Goal: Task Accomplishment & Management: Use online tool/utility

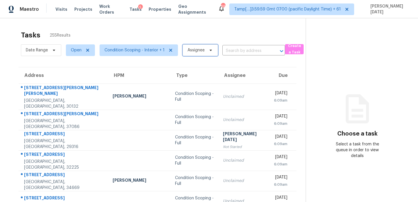
click at [197, 50] on span "Assignee" at bounding box center [196, 50] width 17 height 6
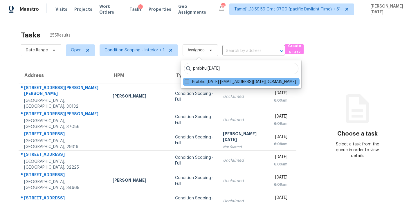
type input "prabhu.raja"
click at [193, 82] on label "Prabhu Raja prabhu.raja@opendoor.com" at bounding box center [241, 82] width 112 height 6
click at [189, 82] on input "Prabhu Raja prabhu.raja@opendoor.com" at bounding box center [187, 81] width 4 height 4
checkbox input "true"
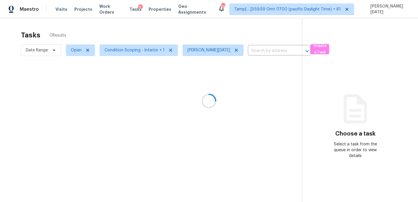
click at [214, 29] on div at bounding box center [209, 101] width 418 height 202
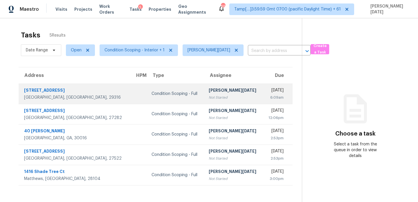
click at [212, 89] on div "[PERSON_NAME][DATE]" at bounding box center [234, 90] width 50 height 7
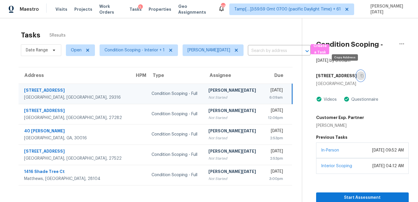
click at [361, 74] on icon "button" at bounding box center [362, 75] width 3 height 3
click at [86, 55] on span "Open" at bounding box center [80, 50] width 29 height 12
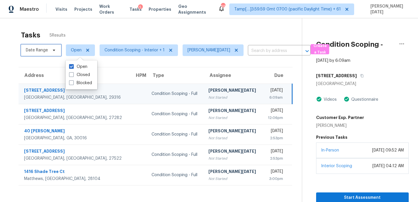
click at [43, 50] on span "Date Range" at bounding box center [37, 50] width 22 height 6
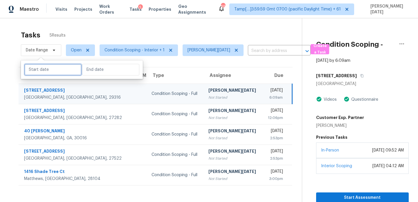
click at [49, 71] on input "text" at bounding box center [52, 70] width 57 height 12
select select "8"
select select "2025"
select select "9"
select select "2025"
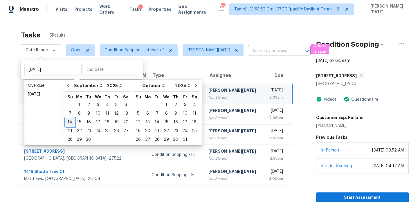
click at [73, 125] on div "14" at bounding box center [69, 122] width 9 height 8
type input "Sun, Sep 14"
click at [73, 125] on div "14" at bounding box center [69, 122] width 9 height 8
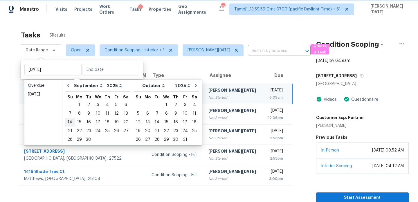
type input "Sun, Sep 14"
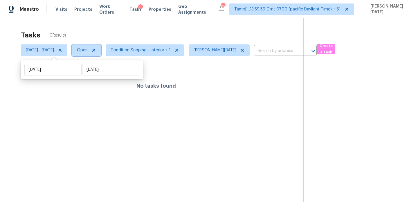
click at [88, 53] on span "Open" at bounding box center [82, 50] width 11 height 6
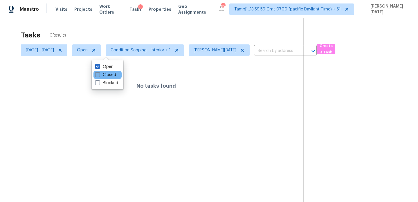
click at [110, 77] on label "Closed" at bounding box center [105, 75] width 21 height 6
click at [99, 76] on input "Closed" at bounding box center [97, 74] width 4 height 4
checkbox input "true"
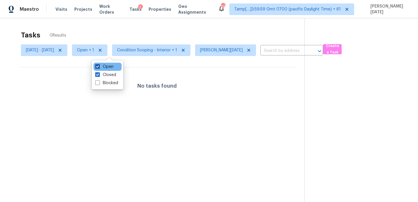
click at [110, 66] on label "Open" at bounding box center [104, 67] width 18 height 6
click at [99, 66] on input "Open" at bounding box center [97, 66] width 4 height 4
checkbox input "false"
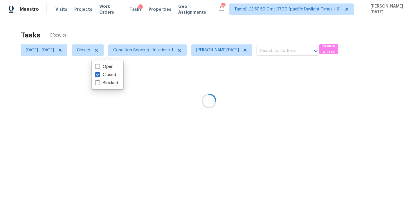
click at [139, 35] on div at bounding box center [209, 101] width 418 height 202
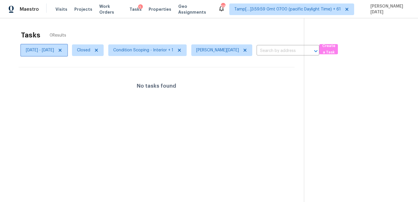
click at [54, 52] on span "Sun, Sep 14 - Sun, Sep 14" at bounding box center [40, 50] width 28 height 6
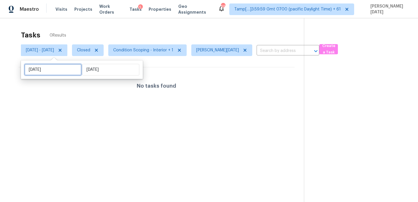
click at [66, 72] on input "Sun, Sep 14" at bounding box center [52, 70] width 57 height 12
select select "8"
select select "2025"
select select "9"
select select "2025"
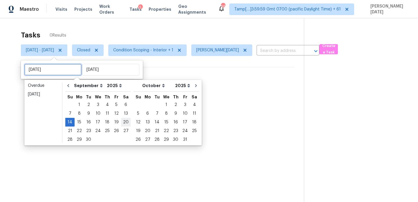
type input "Sat, Sep 20"
type input "Sat, Sep 13"
type input "Sun, Sep 14"
click at [125, 115] on div "13" at bounding box center [126, 114] width 10 height 8
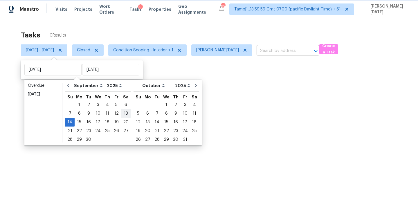
type input "Sat, Sep 13"
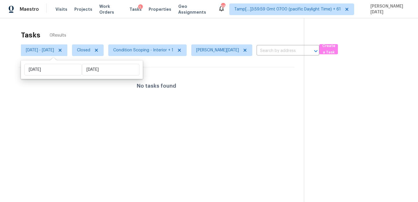
click at [167, 30] on div "Tasks 0 Results" at bounding box center [162, 35] width 283 height 15
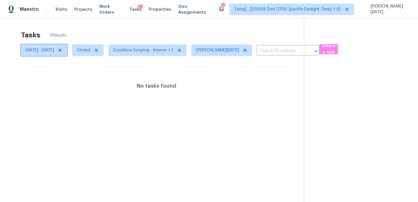
click at [67, 54] on span "Sat, Sep 13 - Sun, Sep 14" at bounding box center [44, 50] width 46 height 12
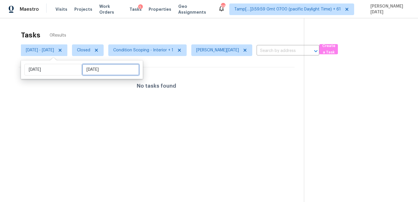
click at [100, 72] on input "Sun, Sep 14" at bounding box center [110, 70] width 57 height 12
select select "8"
select select "2025"
select select "9"
select select "2025"
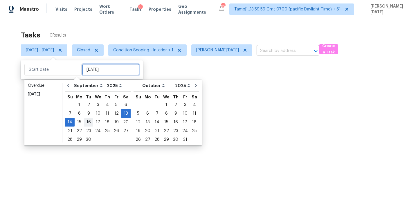
type input "Thu, Sep 11"
type input "Sat, Sep 13"
click at [78, 122] on div "15" at bounding box center [79, 122] width 9 height 8
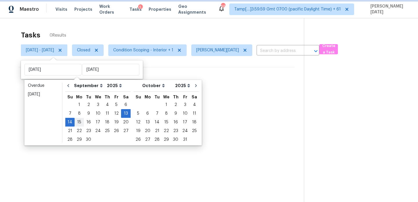
type input "Mon, Sep 15"
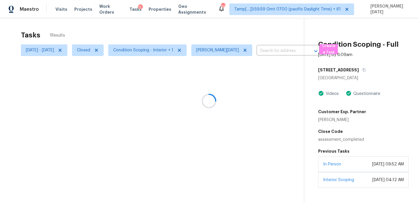
click at [165, 34] on div at bounding box center [209, 101] width 418 height 202
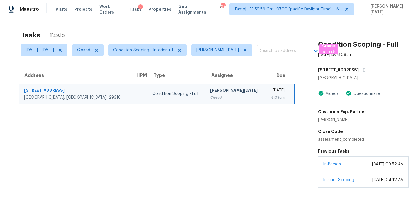
click at [210, 92] on div "[PERSON_NAME][DATE]" at bounding box center [235, 90] width 51 height 7
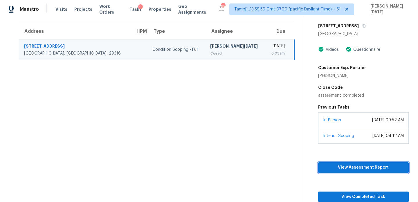
click at [355, 168] on span "View Assessment Report" at bounding box center [363, 167] width 81 height 7
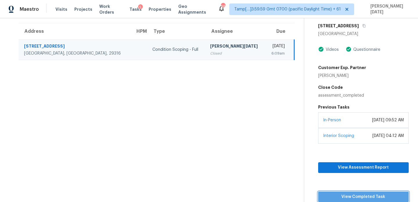
click at [339, 197] on span "View Completed Task" at bounding box center [363, 197] width 81 height 7
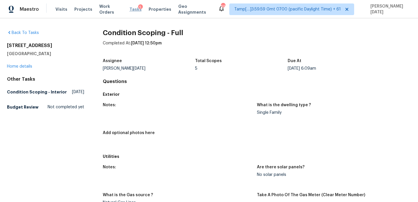
click at [132, 9] on span "Tasks" at bounding box center [136, 9] width 12 height 4
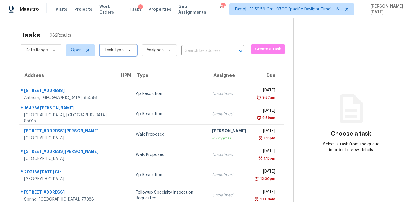
click at [111, 53] on span "Task Type" at bounding box center [118, 50] width 37 height 12
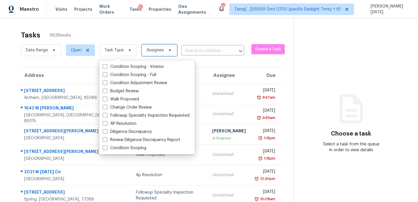
click at [164, 48] on span "Assignee" at bounding box center [159, 50] width 35 height 12
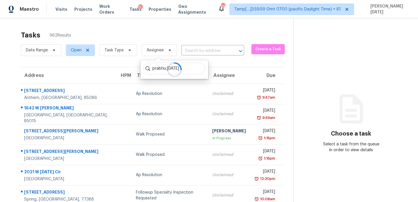
type input "prabhu.raja"
click at [200, 22] on div "Tasks 962 Results Date Range Open Task Type Assignee ​ Create a Task Address HP…" at bounding box center [209, 160] width 418 height 285
click at [136, 61] on section "Tasks 962 Results Date Range Open Task Type Assignee ​ Create a Task Address HP…" at bounding box center [151, 165] width 285 height 275
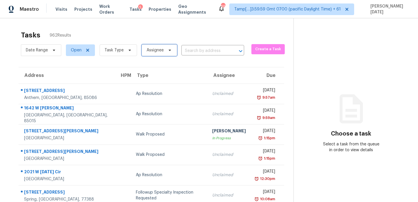
click at [145, 55] on span "Assignee" at bounding box center [159, 50] width 35 height 12
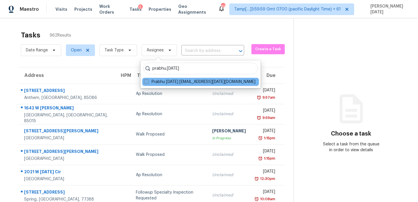
type input "prabhu.raja"
click at [153, 81] on label "Prabhu Raja prabhu.raja@opendoor.com" at bounding box center [200, 82] width 112 height 6
click at [148, 81] on input "Prabhu Raja prabhu.raja@opendoor.com" at bounding box center [146, 81] width 4 height 4
checkbox input "true"
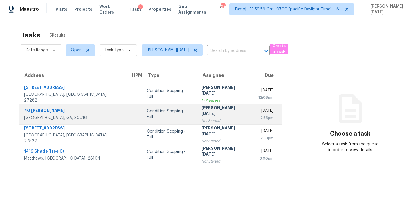
click at [164, 110] on td "Condition Scoping - Full" at bounding box center [169, 114] width 55 height 20
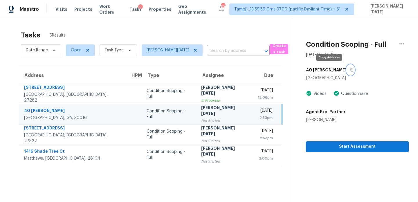
click at [351, 71] on icon "button" at bounding box center [352, 70] width 3 height 3
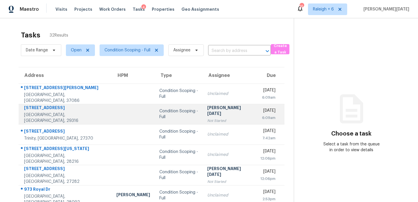
click at [256, 114] on td "[DATE] 6:09am" at bounding box center [270, 114] width 29 height 20
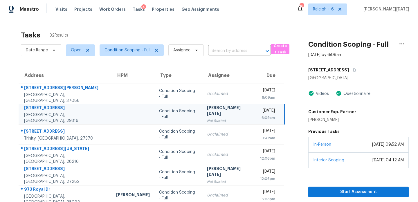
click at [260, 110] on div "[DATE]" at bounding box center [267, 111] width 15 height 7
click at [353, 69] on icon "button" at bounding box center [354, 69] width 3 height 3
click at [256, 121] on td "Mon, Sep 15th 2025 6:09am" at bounding box center [270, 114] width 29 height 20
click at [332, 192] on span "Start Assessment" at bounding box center [358, 192] width 91 height 7
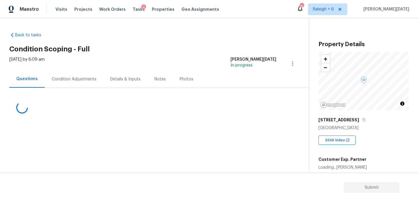
click at [77, 81] on div "Condition Adjustments" at bounding box center [74, 79] width 45 height 6
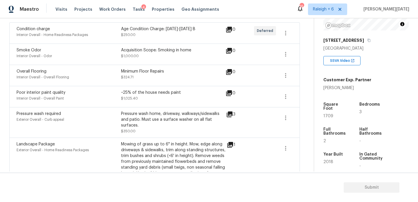
scroll to position [85, 0]
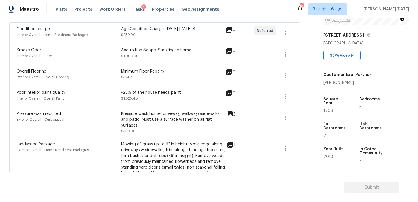
click at [330, 109] on span "1709" at bounding box center [329, 111] width 10 height 4
copy span "1709"
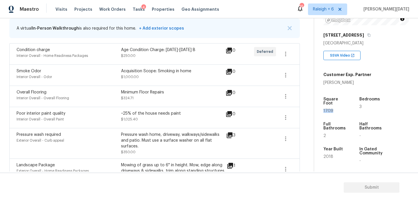
scroll to position [69, 0]
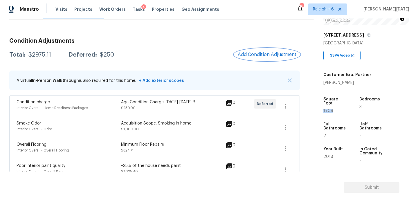
click at [271, 54] on span "Add Condition Adjustment" at bounding box center [267, 54] width 59 height 5
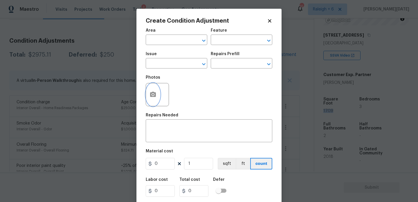
click at [149, 94] on button "button" at bounding box center [153, 94] width 14 height 23
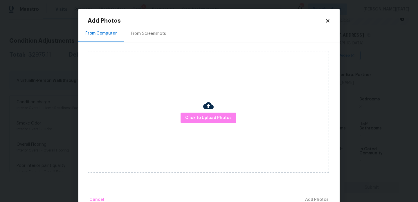
click at [158, 32] on div "From Screenshots" at bounding box center [148, 34] width 35 height 6
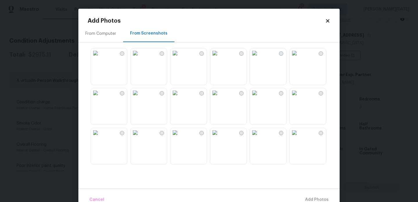
click at [220, 58] on img at bounding box center [214, 53] width 9 height 9
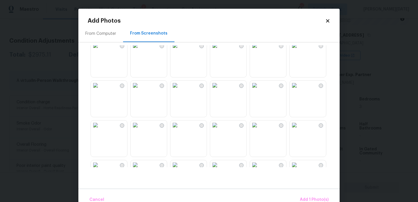
scroll to position [88, 0]
click at [180, 90] on img at bounding box center [175, 84] width 9 height 9
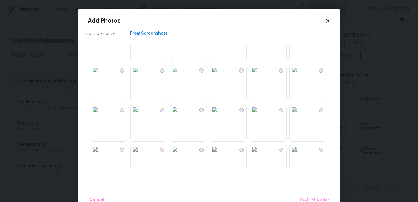
scroll to position [147, 0]
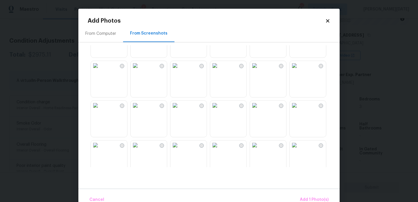
click at [260, 70] on img at bounding box center [254, 65] width 9 height 9
click at [260, 110] on img at bounding box center [254, 105] width 9 height 9
click at [180, 110] on img at bounding box center [175, 105] width 9 height 9
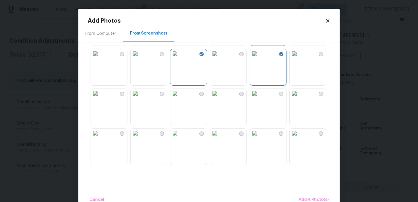
scroll to position [199, 0]
click at [180, 97] on img at bounding box center [175, 92] width 9 height 9
click at [220, 97] on img at bounding box center [214, 92] width 9 height 9
click at [299, 97] on img at bounding box center [294, 92] width 9 height 9
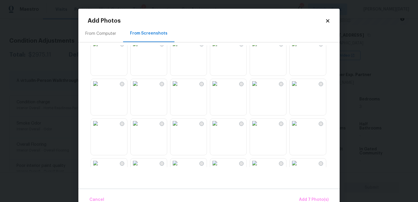
scroll to position [347, 0]
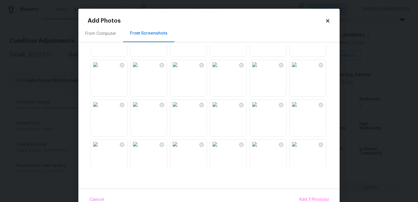
click at [180, 69] on img at bounding box center [175, 64] width 9 height 9
click at [220, 69] on img at bounding box center [214, 64] width 9 height 9
click at [260, 69] on img at bounding box center [254, 64] width 9 height 9
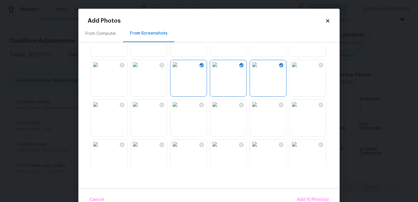
click at [260, 109] on img at bounding box center [254, 104] width 9 height 9
click at [305, 197] on span "Add 11 Photo(s)" at bounding box center [313, 199] width 31 height 7
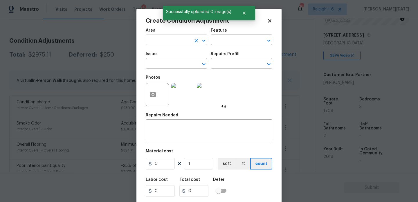
click at [159, 45] on input "text" at bounding box center [168, 40] width 45 height 9
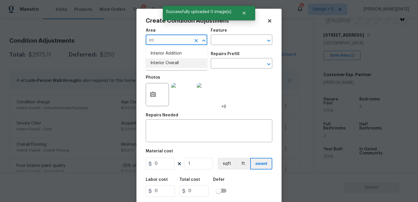
click at [165, 65] on li "Interior Overall" at bounding box center [177, 63] width 62 height 10
type input "Interior Overall"
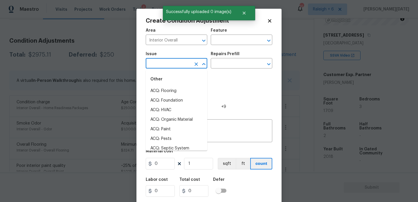
click at [165, 65] on input "text" at bounding box center [168, 64] width 45 height 9
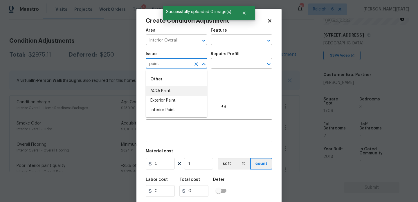
click at [173, 90] on li "ACQ: Paint" at bounding box center [177, 91] width 62 height 10
type input "ACQ: Paint"
click at [218, 68] on input "text" at bounding box center [233, 64] width 45 height 9
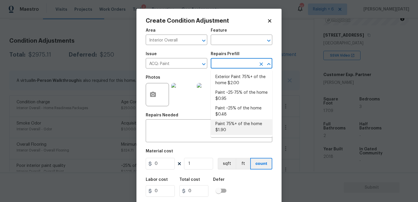
click at [229, 130] on li "Paint 75%+ of the home $1.90" at bounding box center [242, 127] width 62 height 16
type input "Acquisition"
type textarea "Acquisition Scope: 75%+ of the home will likely require interior paint"
type input "1.9"
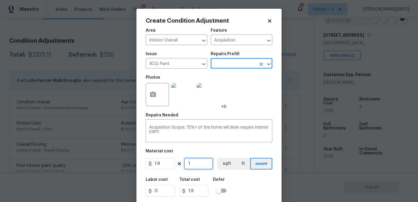
click at [204, 164] on input "1" at bounding box center [198, 164] width 29 height 12
type input "0"
paste input "1709"
type input "1709"
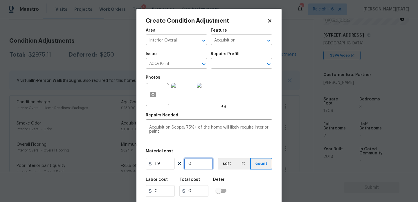
type input "3247.1"
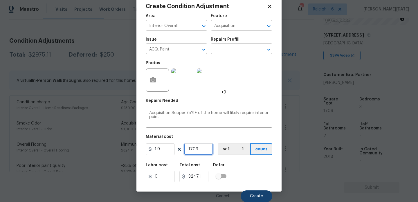
type input "1709"
click at [254, 192] on button "Create" at bounding box center [257, 197] width 32 height 12
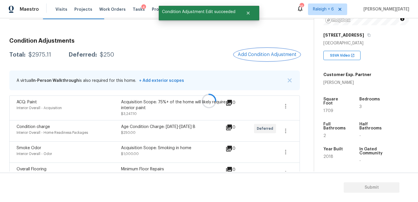
scroll to position [0, 0]
click at [265, 50] on button "Add Condition Adjustment" at bounding box center [268, 55] width 66 height 12
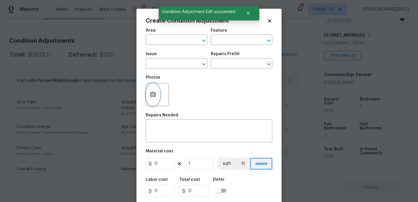
click at [153, 97] on icon "button" at bounding box center [153, 94] width 6 height 5
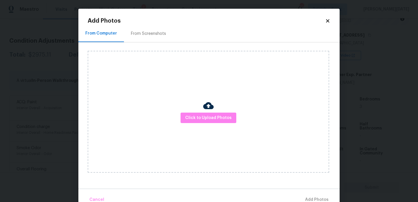
click at [158, 38] on div "From Screenshots" at bounding box center [148, 33] width 49 height 17
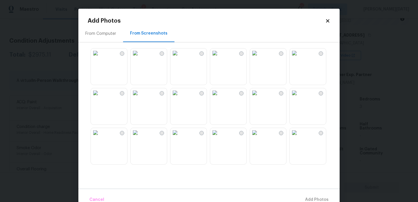
click at [260, 58] on img at bounding box center [254, 53] width 9 height 9
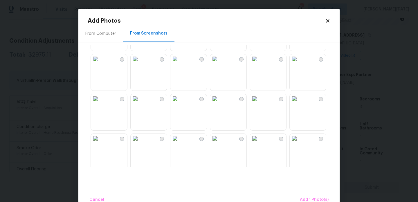
click at [260, 103] on img at bounding box center [254, 98] width 9 height 9
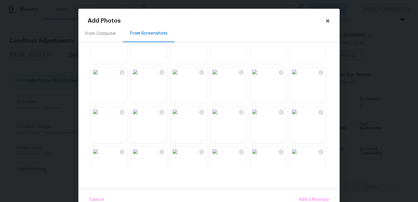
click at [180, 37] on img at bounding box center [175, 32] width 9 height 9
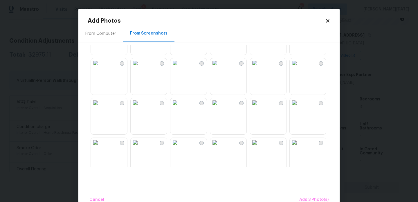
scroll to position [441, 0]
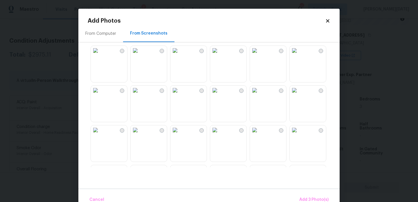
click at [180, 95] on img at bounding box center [175, 90] width 9 height 9
click at [307, 197] on span "Add 4 Photo(s)" at bounding box center [314, 199] width 30 height 7
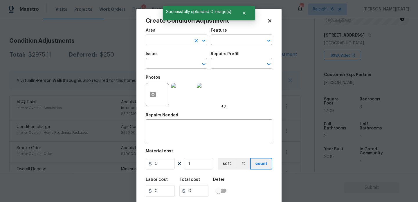
click at [158, 38] on input "text" at bounding box center [168, 40] width 45 height 9
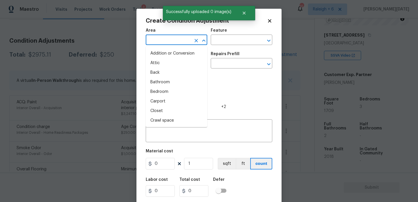
click at [158, 38] on input "text" at bounding box center [168, 40] width 45 height 9
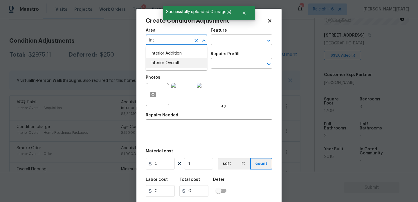
click at [163, 67] on li "Interior Overall" at bounding box center [177, 63] width 62 height 10
type input "Interior Overall"
click at [163, 67] on input "text" at bounding box center [168, 64] width 45 height 9
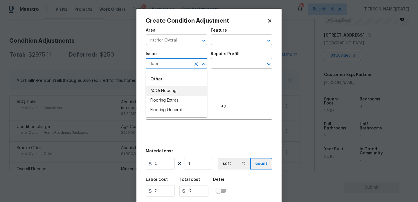
click at [164, 93] on li "ACQ: Flooring" at bounding box center [177, 91] width 62 height 10
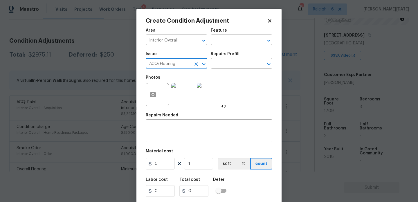
type input "ACQ: Flooring"
click at [243, 56] on div "Repairs Prefill" at bounding box center [242, 56] width 62 height 8
click at [240, 66] on input "text" at bounding box center [233, 64] width 45 height 9
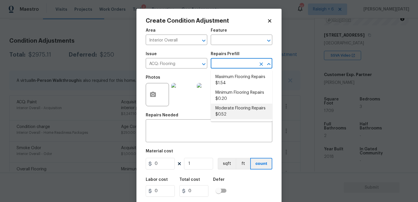
click at [237, 111] on li "Moderate Flooring Repairs $0.52" at bounding box center [242, 112] width 62 height 16
type input "Acquisition"
type textarea "Acquisition Scope: Moderate flooring repairs"
type input "0.52"
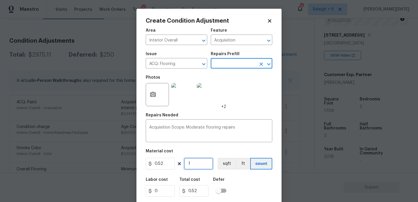
click at [206, 160] on input "1" at bounding box center [198, 164] width 29 height 12
type input "0"
paste input "1709"
type input "1709"
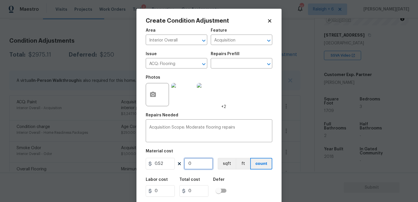
type input "888.68"
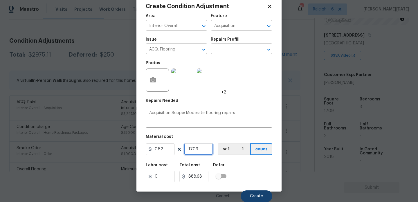
type input "1709"
click at [253, 193] on button "Create" at bounding box center [257, 197] width 32 height 12
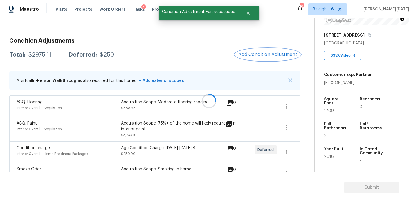
scroll to position [0, 0]
click at [271, 58] on button "Add Condition Adjustment" at bounding box center [268, 55] width 66 height 12
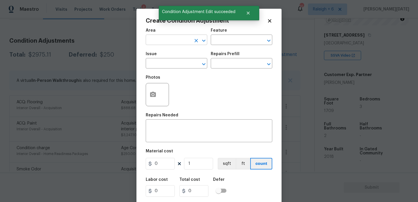
click at [158, 42] on input "text" at bounding box center [168, 40] width 45 height 9
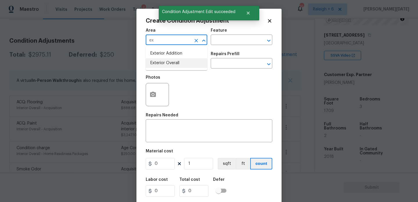
click at [162, 61] on li "Exterior Overall" at bounding box center [177, 63] width 62 height 10
type input "Exterior Overall"
click at [162, 61] on input "text" at bounding box center [168, 64] width 45 height 9
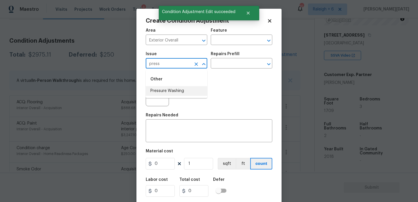
click at [173, 90] on li "Pressure Washing" at bounding box center [177, 91] width 62 height 10
type input "Pressure Washing"
click at [217, 64] on input "text" at bounding box center [233, 64] width 45 height 9
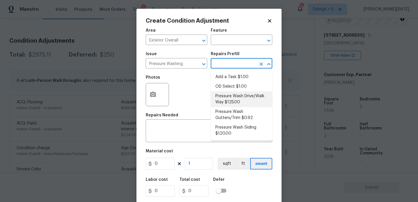
click at [236, 99] on li "Pressure Wash Drive/Walk Way $125.00" at bounding box center [242, 100] width 62 height 16
type input "Siding"
type textarea "Pressure wash the driveways/walkways as directed by the PM. Ensure that all deb…"
type input "125"
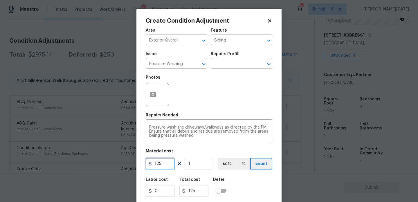
drag, startPoint x: 160, startPoint y: 165, endPoint x: 84, endPoint y: 164, distance: 76.4
click at [84, 164] on div "Create Condition Adjustment Area Exterior Overall ​ Feature Siding ​ Issue Pres…" at bounding box center [209, 101] width 418 height 202
type input "200"
click at [210, 81] on div "Photos" at bounding box center [209, 91] width 127 height 38
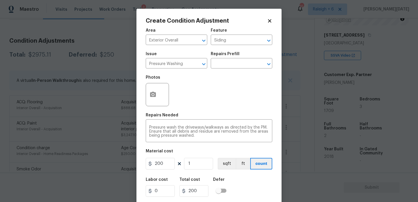
scroll to position [15, 0]
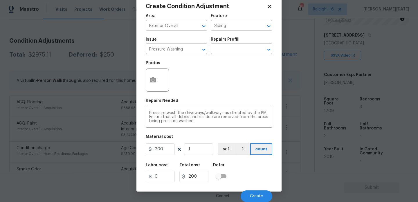
click at [250, 187] on div "Cancel Create" at bounding box center [209, 194] width 127 height 16
click at [252, 196] on span "Create" at bounding box center [256, 196] width 13 height 4
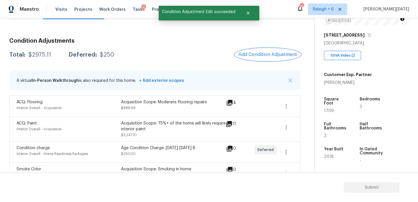
scroll to position [0, 0]
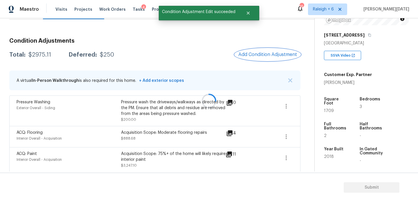
click at [271, 52] on span "Add Condition Adjustment" at bounding box center [268, 54] width 59 height 5
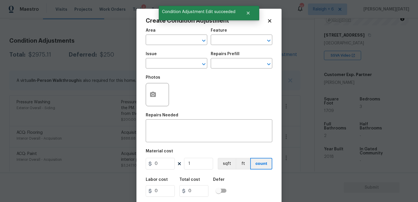
click at [271, 52] on div "Repairs Prefill" at bounding box center [242, 56] width 62 height 8
click at [155, 94] on icon "button" at bounding box center [153, 94] width 6 height 5
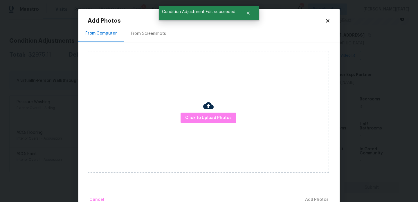
click at [149, 41] on div "From Screenshots" at bounding box center [148, 33] width 49 height 17
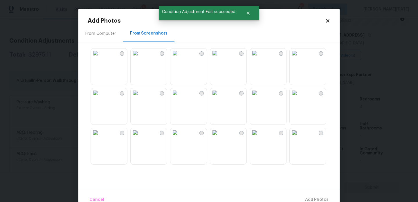
click at [180, 58] on img at bounding box center [175, 53] width 9 height 9
click at [140, 58] on img at bounding box center [135, 53] width 9 height 9
click at [260, 137] on img at bounding box center [254, 132] width 9 height 9
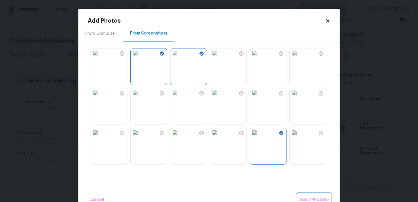
click at [307, 197] on span "Add 3 Photo(s)" at bounding box center [314, 199] width 29 height 7
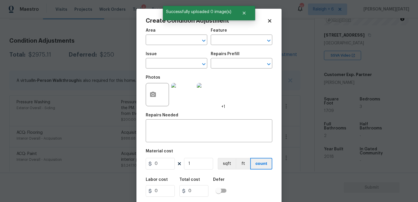
click at [154, 35] on div "Area" at bounding box center [177, 32] width 62 height 8
click at [154, 40] on input "text" at bounding box center [168, 40] width 45 height 9
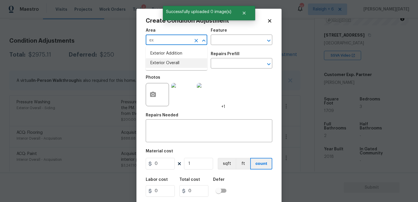
click at [174, 62] on li "Exterior Overall" at bounding box center [177, 63] width 62 height 10
type input "Exterior Overall"
click at [174, 62] on input "text" at bounding box center [168, 64] width 45 height 9
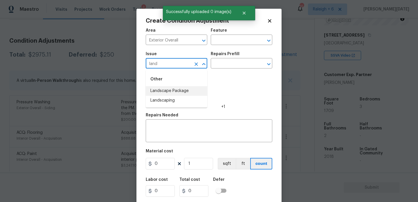
click at [181, 89] on li "Landscape Package" at bounding box center [177, 91] width 62 height 10
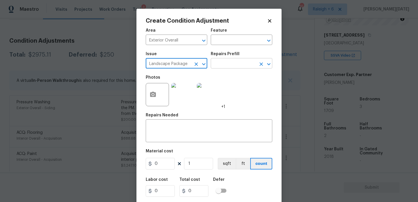
type input "Landscape Package"
click at [229, 64] on input "text" at bounding box center [233, 64] width 45 height 9
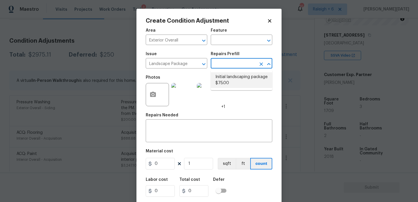
click at [233, 79] on li "Initial landscaping package $75.00" at bounding box center [242, 80] width 62 height 16
type input "Home Readiness Packages"
type textarea "Mowing of grass up to 6" in height. Mow, edge along driveways & sidewalks, trim…"
type input "75"
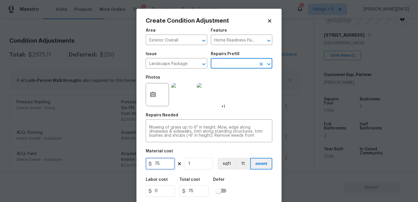
click at [174, 162] on input "75" at bounding box center [160, 164] width 29 height 12
type input "300"
click at [260, 101] on div "Photos +1" at bounding box center [209, 91] width 127 height 38
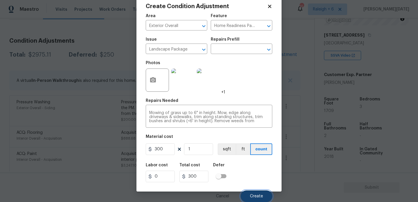
click at [259, 197] on span "Create" at bounding box center [256, 196] width 13 height 4
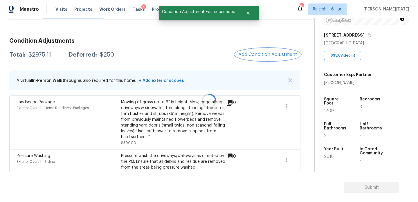
scroll to position [0, 0]
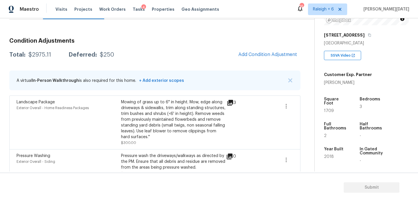
click at [28, 53] on div "$2975.11" at bounding box center [39, 55] width 23 height 6
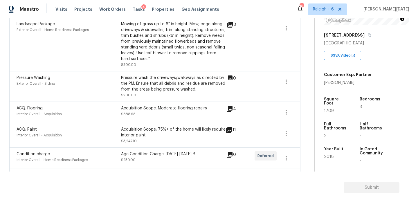
scroll to position [161, 0]
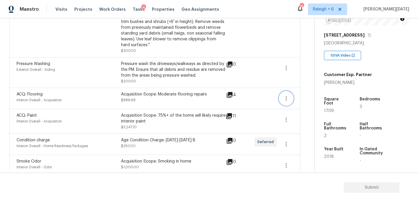
click at [286, 100] on icon "button" at bounding box center [286, 98] width 7 height 7
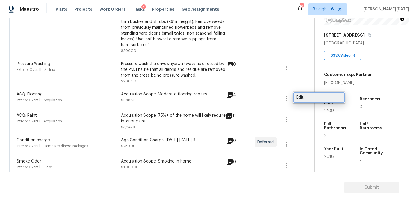
click at [313, 96] on div "Edit" at bounding box center [319, 98] width 45 height 6
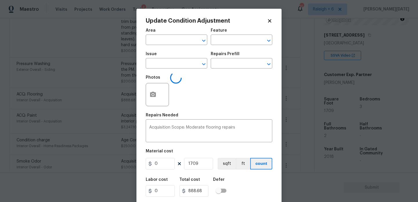
type input "Interior Overall"
type input "Acquisition"
type input "ACQ: Flooring"
type input "0.52"
click at [150, 93] on icon "button" at bounding box center [153, 94] width 7 height 7
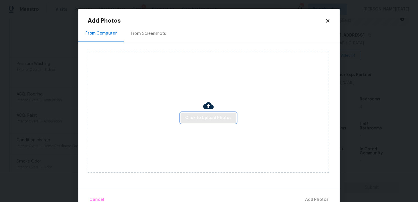
click at [197, 115] on span "Click to Upload Photos" at bounding box center [208, 118] width 46 height 7
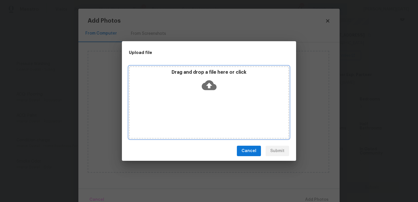
click at [197, 114] on div "Drag and drop a file here or click" at bounding box center [209, 102] width 160 height 73
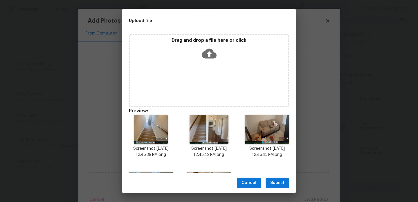
click at [272, 179] on button "Submit" at bounding box center [278, 183] width 24 height 11
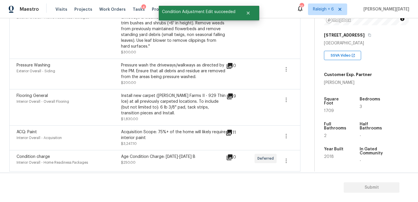
scroll to position [162, 0]
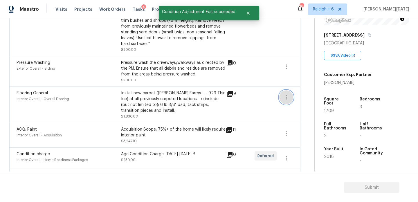
click at [285, 98] on icon "button" at bounding box center [286, 97] width 7 height 7
click at [305, 96] on div "Edit" at bounding box center [319, 97] width 45 height 6
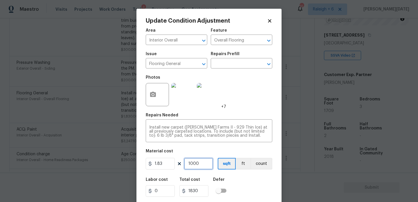
drag, startPoint x: 204, startPoint y: 163, endPoint x: 141, endPoint y: 163, distance: 62.8
click at [141, 163] on div "Update Condition Adjustment Area Interior Overall ​ Feature Overall Flooring ​ …" at bounding box center [209, 108] width 145 height 198
type input "0"
type input "1"
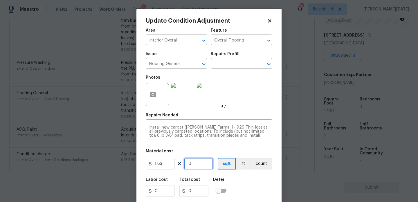
type input "1.83"
type input "12"
type input "21.96"
type input "120"
type input "219.6"
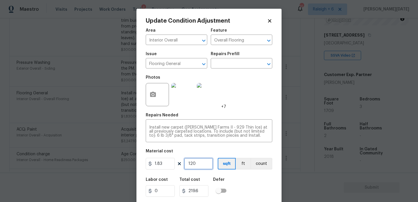
type input "1200"
type input "2196"
type input "1200"
click at [246, 95] on div "Photos +7" at bounding box center [209, 91] width 127 height 38
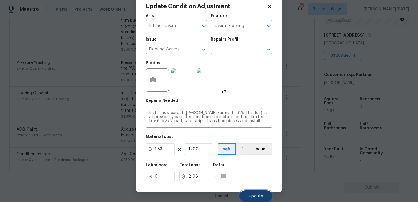
click at [260, 195] on span "Update" at bounding box center [256, 196] width 14 height 4
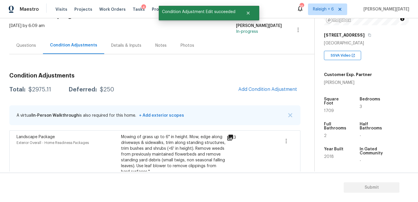
scroll to position [18, 0]
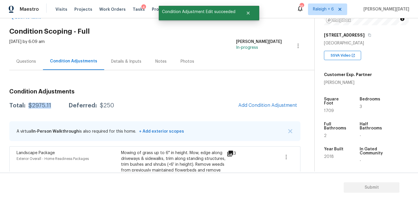
drag, startPoint x: 28, startPoint y: 105, endPoint x: 51, endPoint y: 105, distance: 22.7
click at [51, 105] on div "Total: $2975.11 Deferred: $250" at bounding box center [61, 106] width 105 height 6
copy div "$2975.11"
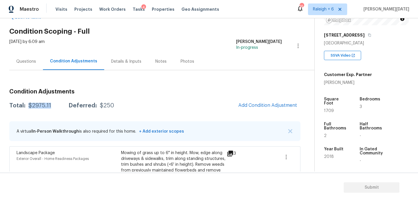
scroll to position [139, 0]
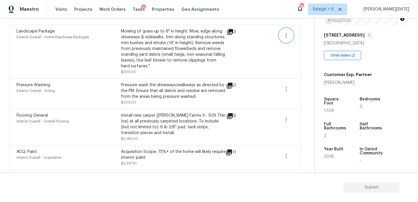
click at [289, 37] on icon "button" at bounding box center [286, 35] width 7 height 7
click at [310, 37] on div "Edit" at bounding box center [319, 34] width 45 height 6
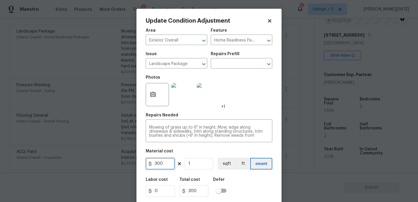
drag, startPoint x: 115, startPoint y: 160, endPoint x: 96, endPoint y: 160, distance: 19.5
click at [96, 160] on div "Update Condition Adjustment Area Exterior Overall ​ Feature Home Readiness Pack…" at bounding box center [209, 101] width 418 height 202
type input "750"
click at [252, 113] on div "Repairs Needed" at bounding box center [209, 117] width 127 height 8
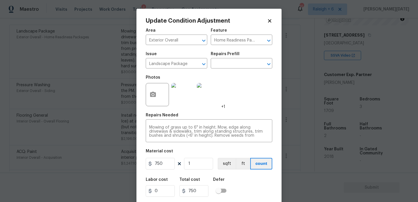
scroll to position [15, 0]
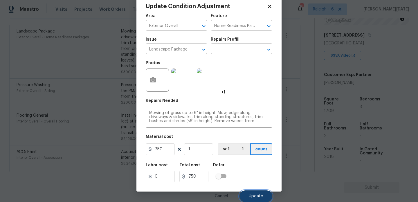
click at [250, 198] on span "Update" at bounding box center [256, 196] width 14 height 4
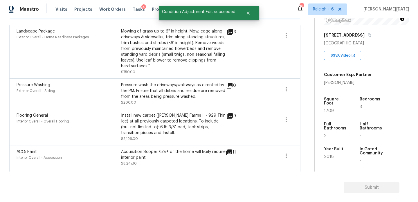
scroll to position [0, 0]
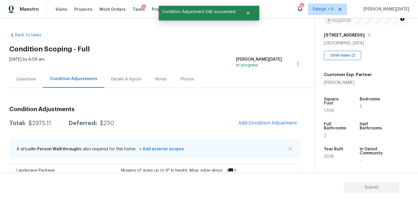
click at [21, 67] on div "Mon, Sep 15 2025 by 6:09 am" at bounding box center [26, 64] width 35 height 14
click at [24, 86] on div "Questions" at bounding box center [26, 79] width 34 height 17
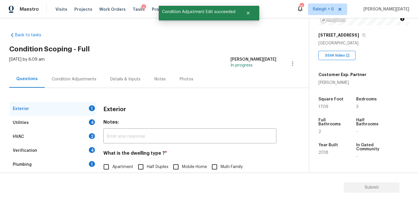
scroll to position [78, 0]
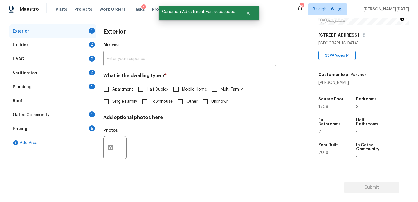
click at [119, 102] on span "Single Family" at bounding box center [124, 102] width 25 height 6
click at [112, 102] on input "Single Family" at bounding box center [106, 102] width 12 height 12
checkbox input "true"
click at [85, 46] on div "Utilities 4" at bounding box center [52, 45] width 87 height 14
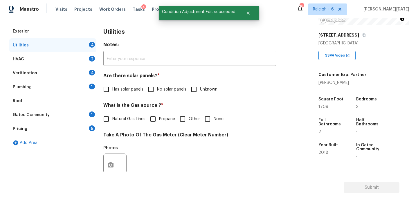
click at [158, 91] on span "No solar panels" at bounding box center [171, 90] width 29 height 6
click at [157, 91] on input "No solar panels" at bounding box center [151, 89] width 12 height 12
checkbox input "true"
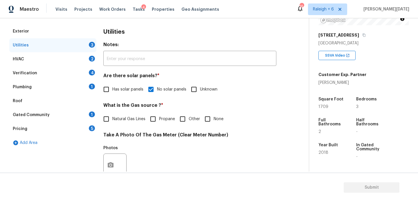
click at [122, 118] on span "Natural Gas Lines" at bounding box center [128, 119] width 33 height 6
click at [112, 118] on input "Natural Gas Lines" at bounding box center [106, 119] width 12 height 12
checkbox input "true"
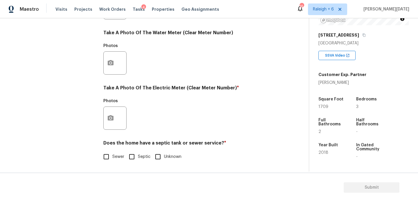
scroll to position [235, 0]
click at [115, 120] on button "button" at bounding box center [111, 118] width 14 height 23
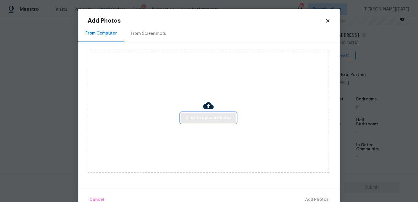
click at [218, 115] on span "Click to Upload Photos" at bounding box center [208, 118] width 46 height 7
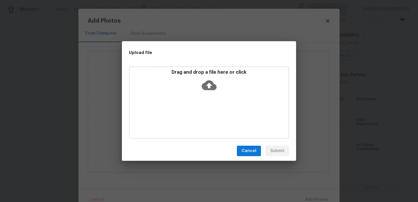
click at [218, 115] on div "Drag and drop a file here or click" at bounding box center [209, 102] width 160 height 73
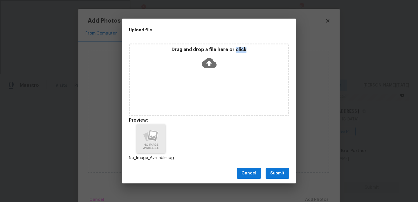
click at [284, 174] on span "Submit" at bounding box center [278, 173] width 14 height 7
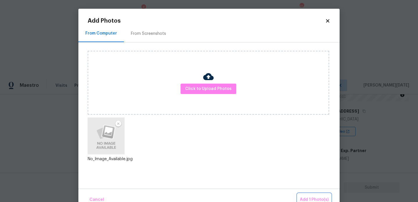
click at [314, 197] on span "Add 1 Photo(s)" at bounding box center [314, 199] width 29 height 7
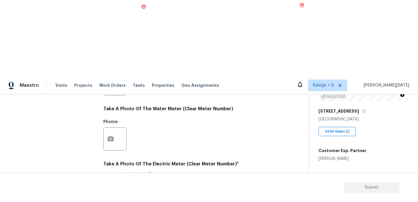
checkbox input "true"
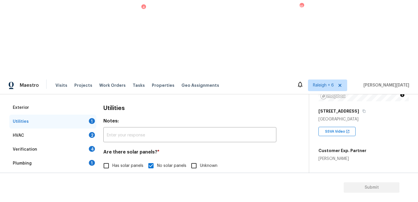
scroll to position [69, 0]
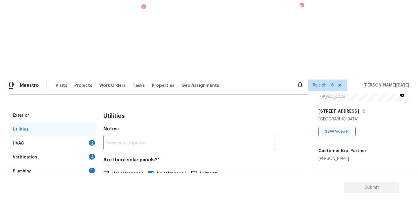
click at [83, 137] on div "HVAC 2" at bounding box center [52, 144] width 87 height 14
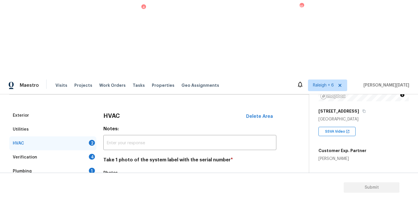
click at [110, 187] on icon "button" at bounding box center [110, 190] width 7 height 7
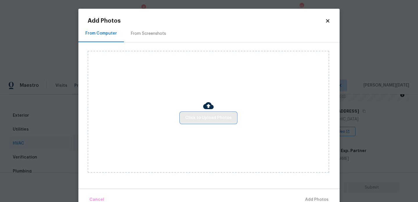
click at [195, 123] on button "Click to Upload Photos" at bounding box center [209, 118] width 56 height 11
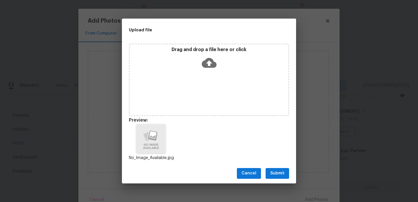
click at [277, 171] on span "Submit" at bounding box center [278, 173] width 14 height 7
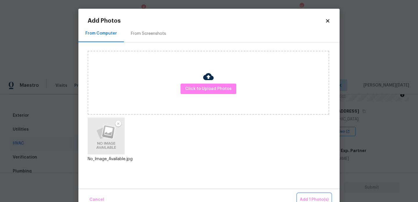
click at [307, 196] on span "Add 1 Photo(s)" at bounding box center [314, 199] width 29 height 7
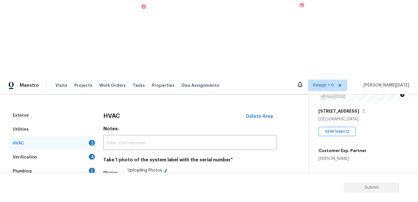
scroll to position [97, 0]
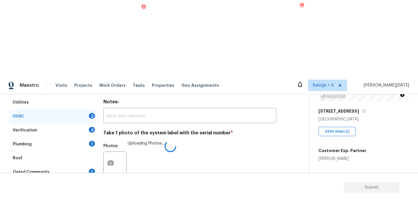
checkbox input "true"
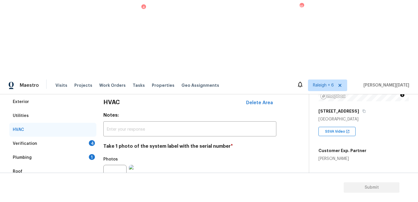
click at [92, 140] on div "4" at bounding box center [92, 143] width 6 height 6
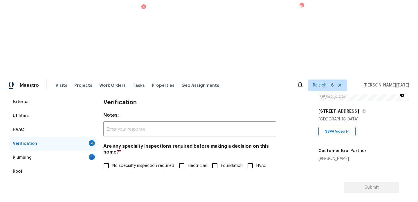
click at [109, 160] on input "No specialty inspection required" at bounding box center [106, 166] width 12 height 12
checkbox input "true"
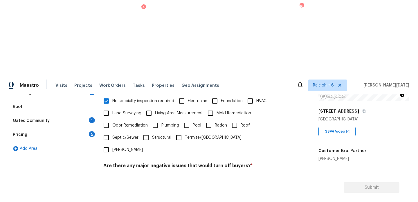
scroll to position [147, 0]
click at [131, 174] on input "No" at bounding box center [127, 180] width 12 height 12
checkbox input "true"
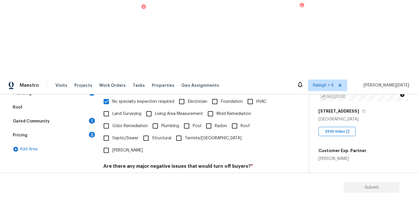
checkbox input "true"
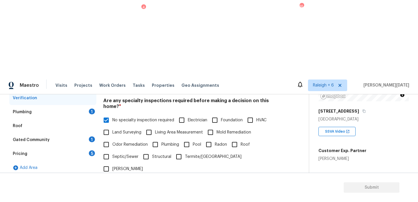
click at [94, 105] on div "Plumbing 1" at bounding box center [52, 112] width 87 height 14
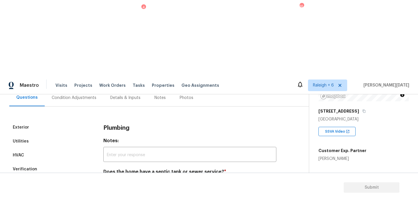
click at [105, 180] on input "Sewer" at bounding box center [106, 186] width 12 height 12
checkbox input "true"
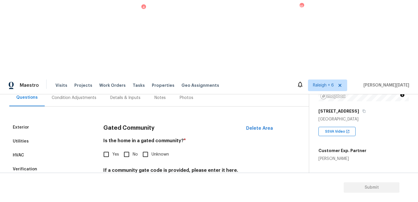
click at [126, 138] on div "Is the home in a gated community? * Yes No Unknown" at bounding box center [189, 149] width 173 height 23
click at [128, 149] on input "No" at bounding box center [127, 155] width 12 height 12
checkbox input "true"
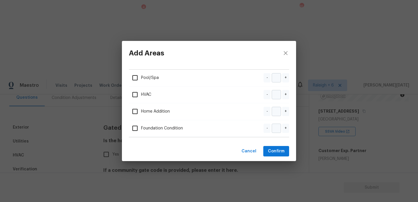
click at [89, 150] on div "Add Areas Pool/Spa - + HVAC - + Home Addition - + Foundation Condition - + Canc…" at bounding box center [209, 101] width 418 height 202
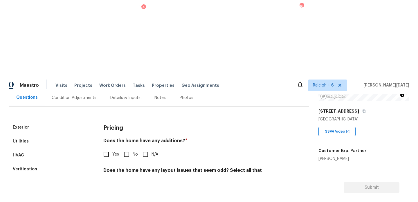
click at [129, 149] on input "No" at bounding box center [127, 155] width 12 height 12
checkbox input "true"
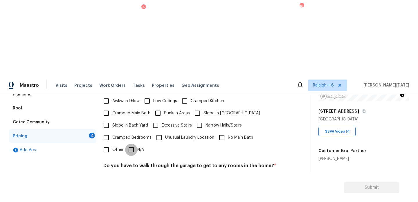
click at [127, 144] on input "N/A" at bounding box center [131, 150] width 12 height 12
checkbox input "true"
click at [130, 112] on div "Pricing Does the home have any additions? * Yes No N/A Does the home have any l…" at bounding box center [189, 142] width 173 height 221
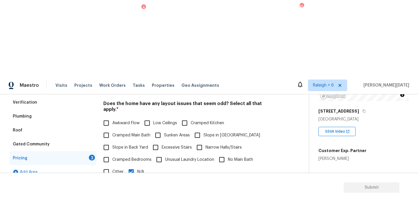
click at [111, 142] on input "Slope in Back Yard" at bounding box center [106, 148] width 12 height 12
checkbox input "true"
click at [207, 133] on span "Slope in [GEOGRAPHIC_DATA]" at bounding box center [232, 136] width 57 height 6
click at [204, 129] on input "Slope in [GEOGRAPHIC_DATA]" at bounding box center [198, 135] width 12 height 12
checkbox input "true"
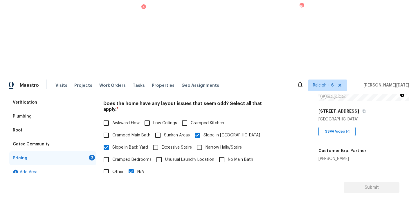
click at [134, 166] on input "N/A" at bounding box center [131, 172] width 12 height 12
checkbox input "false"
click at [123, 196] on input "No" at bounding box center [127, 202] width 12 height 12
checkbox input "true"
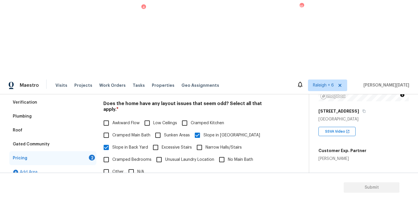
checkbox input "true"
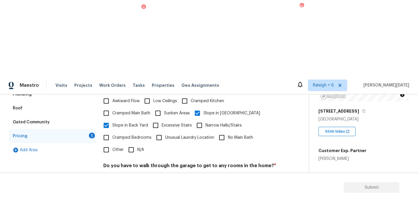
click at [124, 164] on div "Pricing Does the home have any additions? * Yes No N/A Does the home have any l…" at bounding box center [189, 142] width 173 height 220
checkbox input "true"
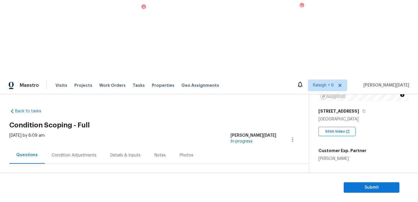
click at [71, 133] on div "Mon, Sep 15 2025 by 6:09 am Prabhu Raja In-progress" at bounding box center [159, 140] width 300 height 14
click at [74, 147] on div "Condition Adjustments" at bounding box center [74, 155] width 59 height 17
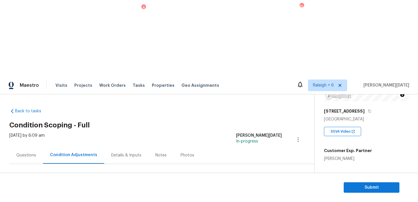
click at [267, 197] on span "Add Condition Adjustment" at bounding box center [268, 199] width 59 height 5
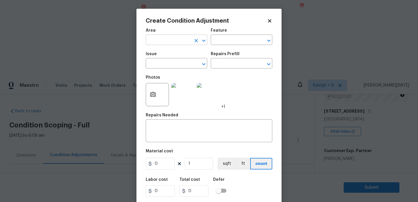
click at [169, 45] on input "text" at bounding box center [168, 40] width 45 height 9
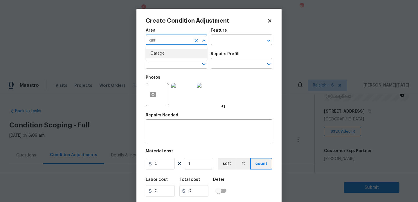
click at [173, 53] on li "Garage" at bounding box center [177, 54] width 62 height 10
type input "Garage"
click at [233, 38] on input "text" at bounding box center [233, 40] width 45 height 9
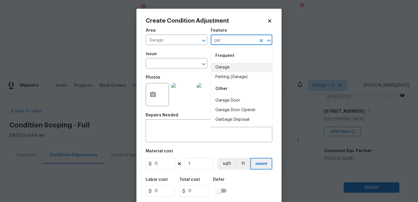
click at [230, 67] on li "Garage" at bounding box center [242, 68] width 62 height 10
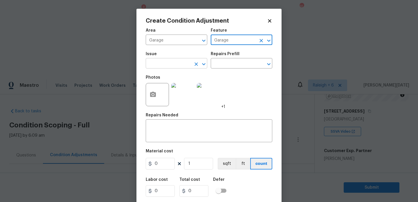
type input "Garage"
click at [161, 67] on input "text" at bounding box center [168, 64] width 45 height 9
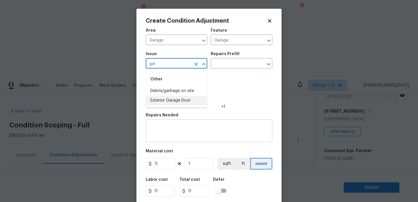
type input "gar"
click at [174, 135] on textarea at bounding box center [209, 132] width 120 height 12
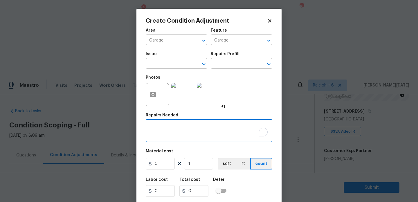
click at [175, 130] on textarea "To enrich screen reader interactions, please activate Accessibility in Grammarl…" at bounding box center [209, 132] width 120 height 12
paste textarea "Garage door spring is broken"
drag, startPoint x: 188, startPoint y: 128, endPoint x: 259, endPoint y: 128, distance: 71.2
click at [259, 128] on textarea "Garage door spring is broken" at bounding box center [209, 132] width 120 height 12
type textarea "Garage door spring"
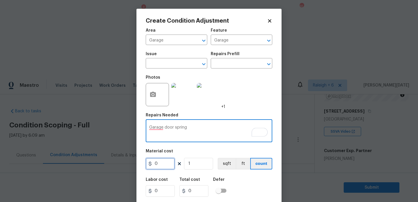
click at [164, 166] on input "0" at bounding box center [160, 164] width 29 height 12
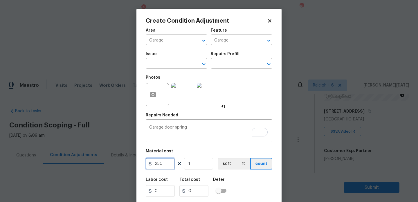
drag, startPoint x: 166, startPoint y: 163, endPoint x: 71, endPoint y: 163, distance: 95.6
click at [71, 163] on div "Create Condition Adjustment Area Garage ​ Feature Garage ​ Issue ​ Repairs Pref…" at bounding box center [209, 101] width 418 height 202
type input "200"
click at [243, 106] on div "Photos +1" at bounding box center [209, 91] width 127 height 38
type input "200"
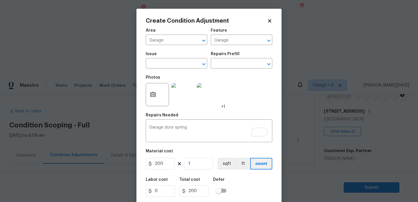
scroll to position [15, 0]
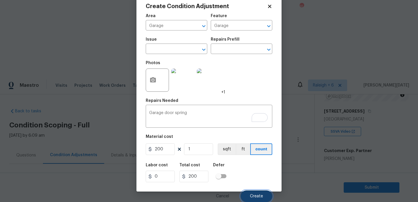
click at [257, 196] on span "Create" at bounding box center [256, 196] width 13 height 4
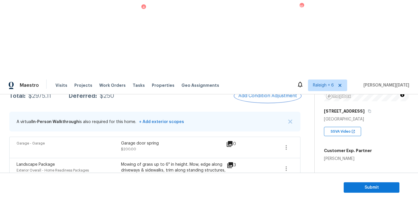
scroll to position [101, 0]
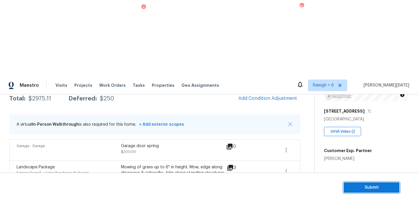
click at [353, 187] on span "Submit" at bounding box center [372, 187] width 46 height 7
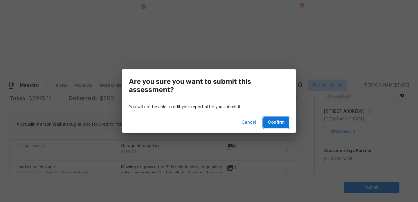
click at [282, 121] on span "Confirm" at bounding box center [276, 122] width 17 height 7
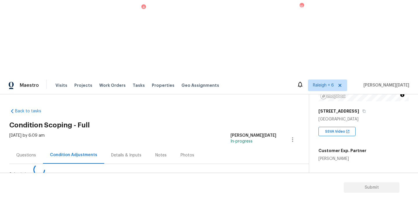
scroll to position [0, 0]
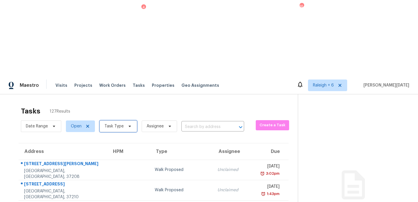
click at [113, 124] on span "Task Type" at bounding box center [114, 127] width 19 height 6
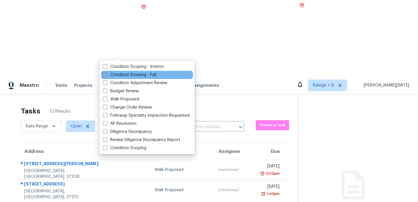
click at [110, 75] on label "Condition Scoping - Full" at bounding box center [129, 75] width 53 height 6
click at [107, 75] on input "Condition Scoping - Full" at bounding box center [105, 74] width 4 height 4
checkbox input "true"
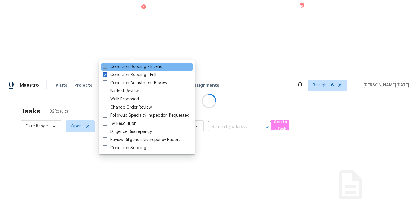
click at [186, 32] on div at bounding box center [209, 101] width 418 height 202
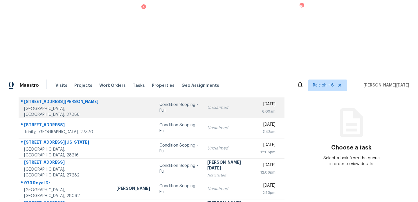
scroll to position [75, 0]
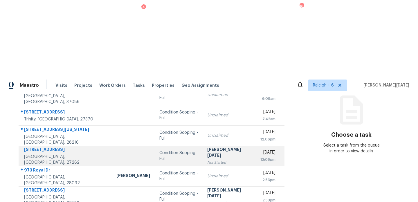
click at [208, 160] on div "Not Started" at bounding box center [229, 163] width 44 height 6
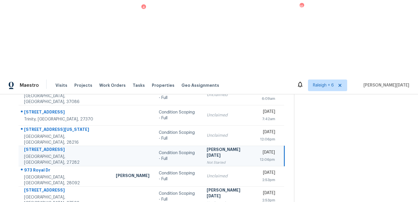
scroll to position [0, 0]
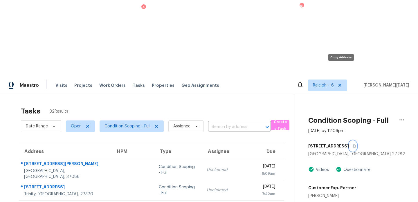
click at [353, 144] on icon "button" at bounding box center [354, 145] width 3 height 3
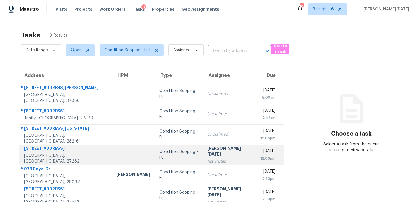
click at [210, 150] on div "[PERSON_NAME][DATE]" at bounding box center [229, 152] width 44 height 13
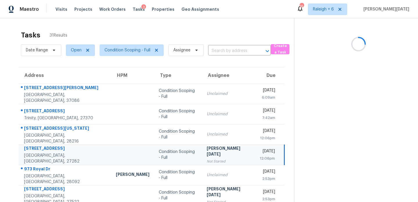
click at [210, 150] on div "[PERSON_NAME][DATE]" at bounding box center [229, 152] width 44 height 13
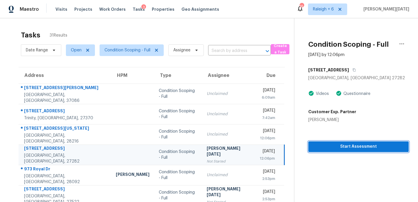
click at [328, 149] on span "Start Assessment" at bounding box center [358, 146] width 91 height 7
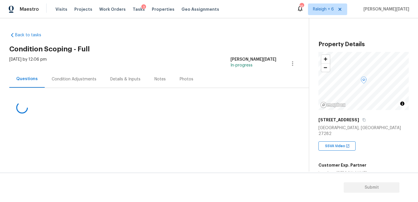
click at [74, 79] on div "Condition Adjustments" at bounding box center [74, 79] width 45 height 6
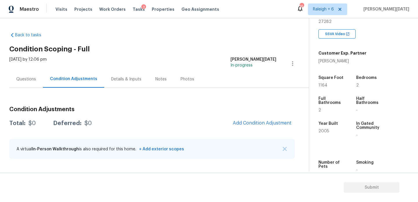
scroll to position [122, 0]
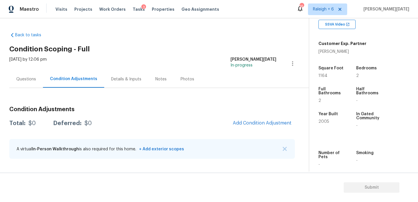
click at [228, 74] on div "Questions Condition Adjustments Details & Inputs Notes Photos" at bounding box center [159, 79] width 300 height 17
click at [260, 128] on button "Add Condition Adjustment" at bounding box center [263, 123] width 66 height 12
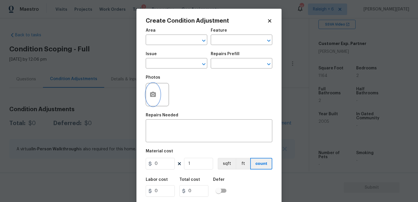
click at [154, 102] on button "button" at bounding box center [153, 94] width 14 height 23
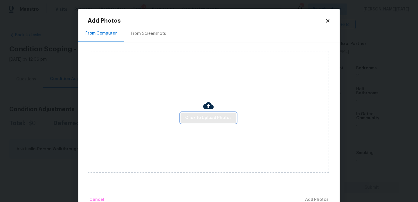
click at [198, 117] on span "Click to Upload Photos" at bounding box center [208, 118] width 46 height 7
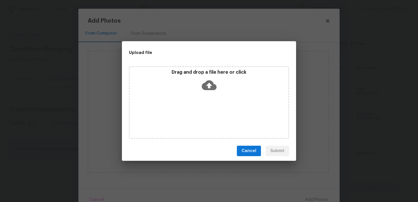
click at [198, 117] on div "Drag and drop a file here or click" at bounding box center [209, 102] width 160 height 73
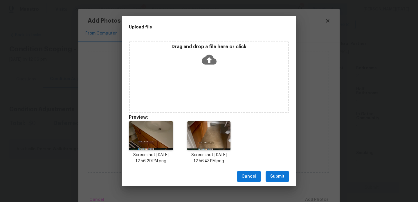
click at [282, 174] on span "Submit" at bounding box center [278, 176] width 14 height 7
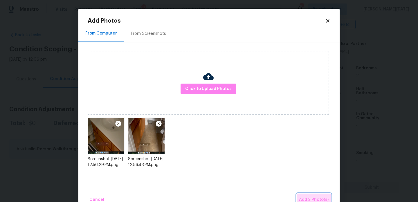
click at [307, 199] on span "Add 2 Photo(s)" at bounding box center [314, 199] width 30 height 7
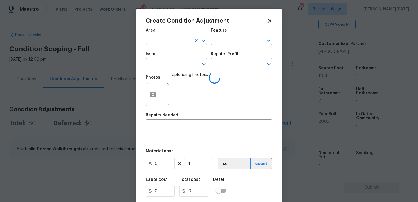
click at [180, 40] on input "text" at bounding box center [168, 40] width 45 height 9
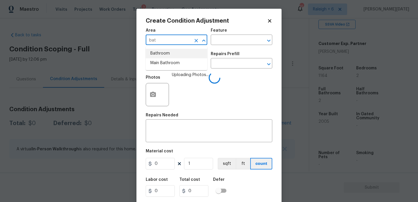
click at [175, 55] on li "Bathroom" at bounding box center [177, 54] width 62 height 10
type input "Bathroom"
click at [173, 63] on input "text" at bounding box center [168, 64] width 45 height 9
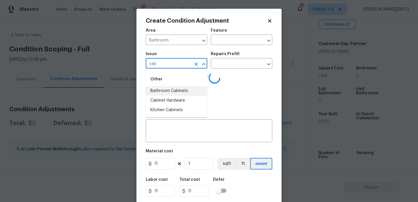
click at [179, 91] on li "Bathroom Cabinets" at bounding box center [177, 91] width 62 height 10
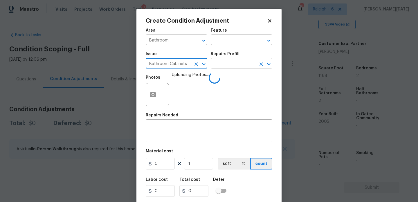
type input "Bathroom Cabinets"
click at [220, 63] on input "text" at bounding box center [233, 64] width 45 height 9
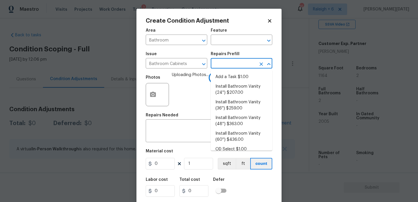
type input "p"
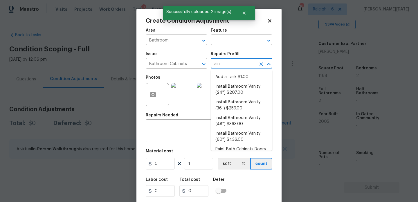
type input "aint"
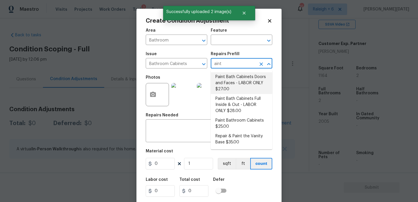
click at [226, 76] on li "Paint Bath Cabinets Doors and Faces - LABOR ONLY $27.00" at bounding box center [242, 83] width 62 height 22
type input "Cabinets"
type textarea "Prep, sand, mask and apply 2 coats of paint to the bathroom cabinet doors and b…"
type input "27"
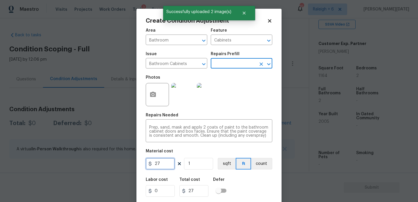
drag, startPoint x: 160, startPoint y: 165, endPoint x: 96, endPoint y: 161, distance: 64.4
click at [96, 161] on div "Create Condition Adjustment Area Bathroom ​ Feature Cabinets ​ Issue Bathroom C…" at bounding box center [209, 101] width 418 height 202
type input "1000"
click at [259, 95] on div "Photos" at bounding box center [209, 91] width 127 height 38
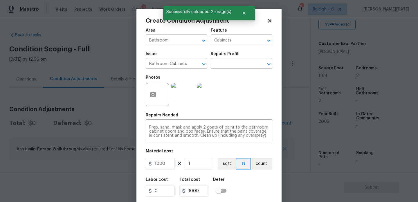
scroll to position [15, 0]
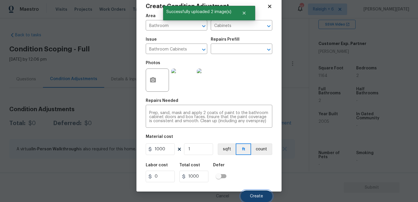
click at [259, 195] on span "Create" at bounding box center [256, 196] width 13 height 4
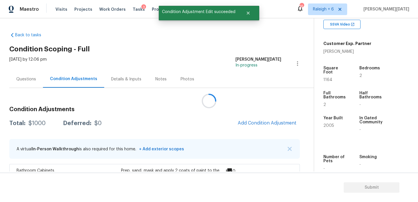
scroll to position [13, 0]
click at [323, 70] on div "Property Details © Mapbox © OpenStreetMap Improve this map [STREET_ADDRESS] SSV…" at bounding box center [361, 52] width 95 height 311
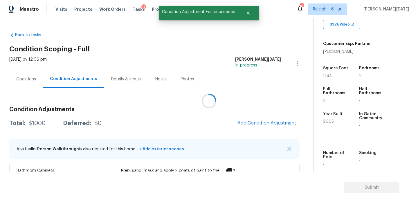
click at [328, 74] on span "1164" at bounding box center [327, 76] width 9 height 4
copy span "1164"
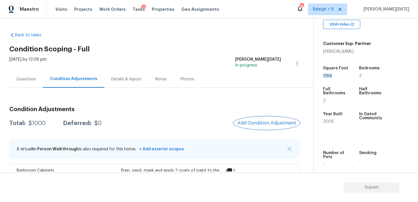
click at [249, 125] on span "Add Condition Adjustment" at bounding box center [267, 123] width 59 height 5
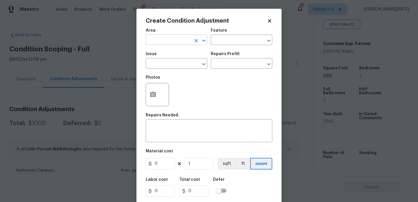
click at [157, 37] on input "text" at bounding box center [168, 40] width 45 height 9
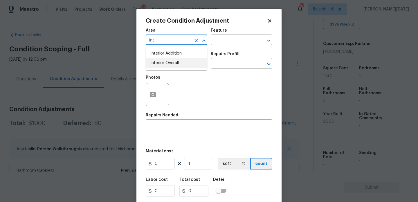
click at [166, 63] on li "Interior Overall" at bounding box center [177, 63] width 62 height 10
type input "Interior Overall"
click at [166, 63] on input "text" at bounding box center [168, 64] width 45 height 9
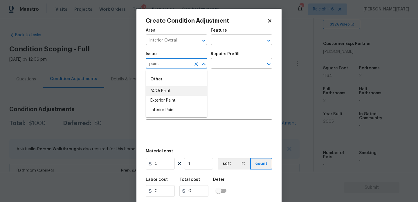
click at [169, 90] on li "ACQ: Paint" at bounding box center [177, 91] width 62 height 10
type input "ACQ: Paint"
click at [221, 67] on input "text" at bounding box center [233, 64] width 45 height 9
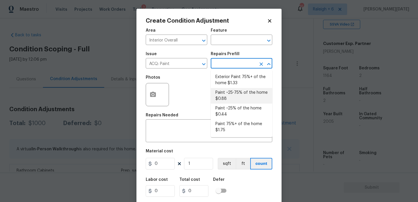
click at [235, 93] on li "Paint ~25-75% of the home $0.88" at bounding box center [242, 96] width 62 height 16
type input "Acquisition"
type textarea "Acquisition Scope: ~25 - 75% of the home needs interior paint"
type input "0.88"
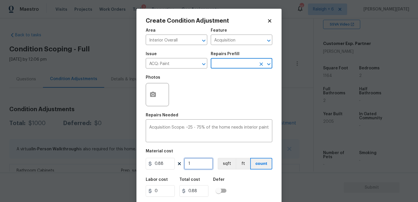
click at [199, 160] on input "1" at bounding box center [198, 164] width 29 height 12
type input "0"
paste input "1164"
type input "1164"
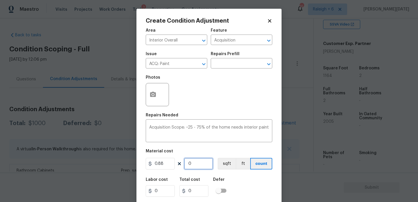
type input "1024.32"
type input "1164"
click at [152, 96] on icon "button" at bounding box center [153, 94] width 6 height 5
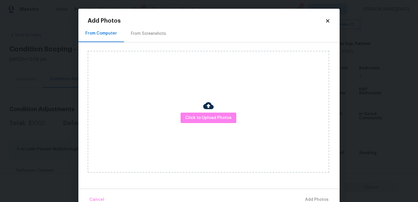
click at [158, 34] on div "From Screenshots" at bounding box center [148, 34] width 35 height 6
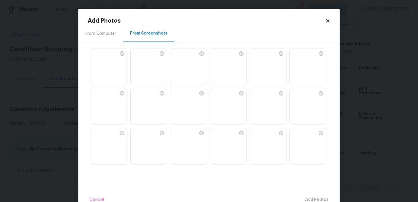
click at [225, 72] on img at bounding box center [228, 67] width 36 height 37
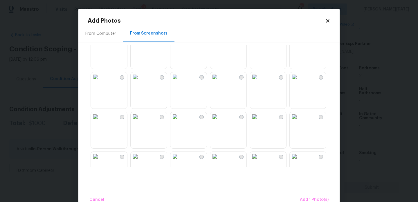
scroll to position [97, 0]
click at [260, 81] on img at bounding box center [254, 75] width 9 height 9
click at [140, 81] on img at bounding box center [135, 75] width 9 height 9
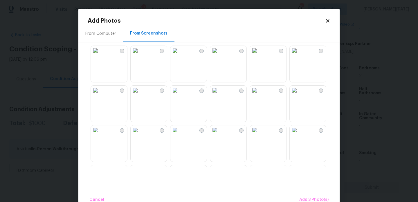
click at [140, 95] on img at bounding box center [135, 90] width 9 height 9
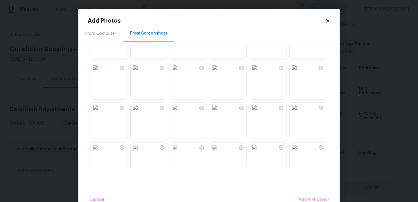
scroll to position [344, 0]
click at [220, 110] on img at bounding box center [214, 106] width 9 height 9
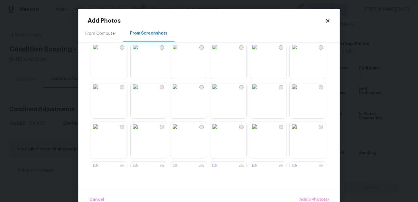
click at [220, 92] on img at bounding box center [214, 86] width 9 height 9
click at [260, 92] on img at bounding box center [254, 86] width 9 height 9
click at [220, 131] on img at bounding box center [214, 126] width 9 height 9
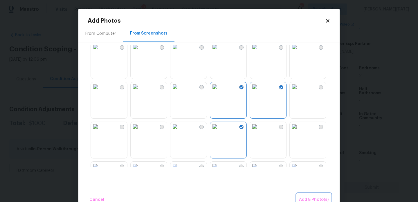
click at [311, 194] on button "Add 8 Photo(s)" at bounding box center [314, 200] width 34 height 12
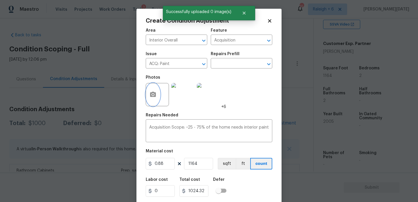
scroll to position [15, 0]
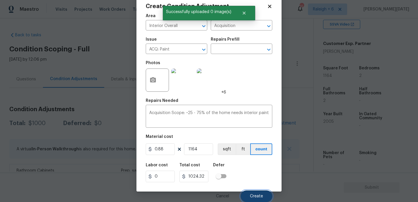
click at [258, 194] on button "Create" at bounding box center [257, 197] width 32 height 12
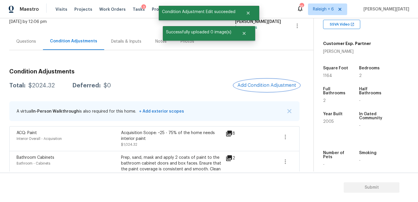
scroll to position [41, 0]
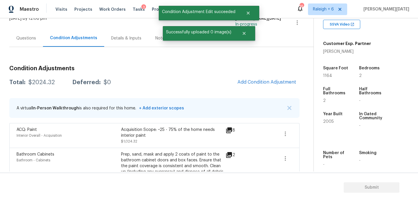
click at [269, 73] on div "Condition Adjustments Total: $2024.32 Deferred: $0 Add Condition Adjustment A v…" at bounding box center [154, 128] width 291 height 135
click at [264, 81] on span "Add Condition Adjustment" at bounding box center [267, 82] width 59 height 5
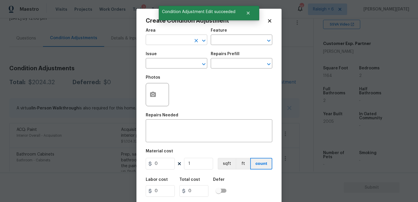
click at [149, 43] on input "text" at bounding box center [168, 40] width 45 height 9
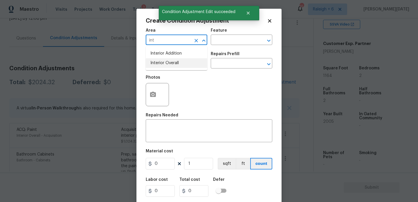
click at [166, 64] on li "Interior Overall" at bounding box center [177, 63] width 62 height 10
type input "Interior Overall"
click at [166, 64] on input "text" at bounding box center [168, 64] width 45 height 9
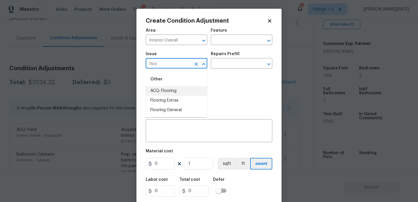
click at [172, 88] on li "ACQ: Flooring" at bounding box center [177, 91] width 62 height 10
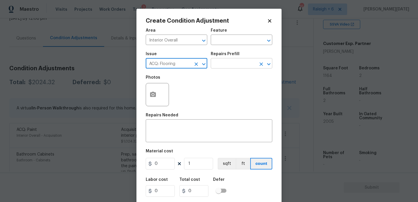
type input "ACQ: Flooring"
click at [231, 63] on input "text" at bounding box center [233, 64] width 45 height 9
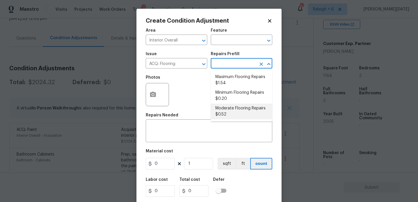
click at [233, 104] on li "Moderate Flooring Repairs $0.52" at bounding box center [242, 112] width 62 height 16
type input "Acquisition"
type textarea "Acquisition Scope: Moderate flooring repairs"
type input "0.52"
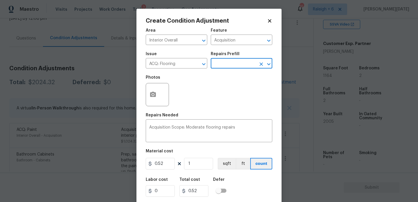
click at [240, 65] on input "text" at bounding box center [233, 64] width 45 height 9
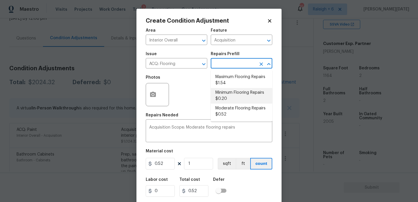
click at [235, 99] on li "Minimum Flooring Repairs $0.20" at bounding box center [242, 96] width 62 height 16
type textarea "Acquisition Scope: Minimum flooring repairs"
type input "0.2"
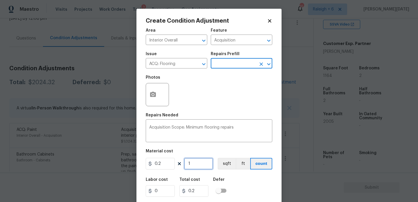
click at [203, 165] on input "1" at bounding box center [198, 164] width 29 height 12
type input "0"
paste input "1164"
type input "1164"
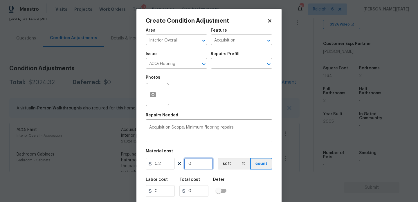
type input "232.8"
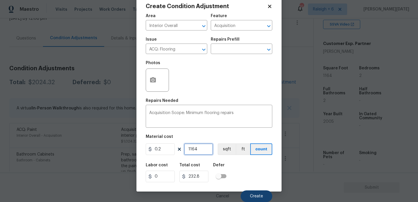
type input "1164"
click at [249, 193] on button "Create" at bounding box center [257, 197] width 32 height 12
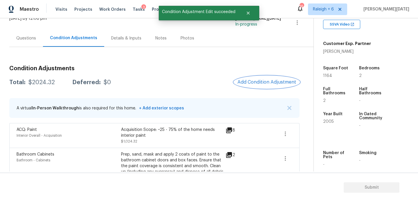
scroll to position [0, 0]
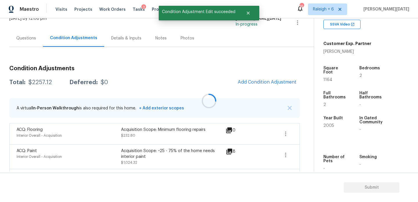
click at [256, 81] on div at bounding box center [209, 101] width 418 height 202
click at [256, 81] on span "Add Condition Adjustment" at bounding box center [267, 82] width 59 height 5
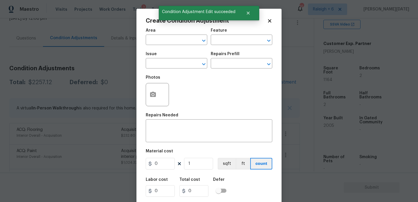
click at [256, 81] on div "Photos" at bounding box center [209, 91] width 127 height 38
click at [155, 40] on input "text" at bounding box center [168, 40] width 45 height 9
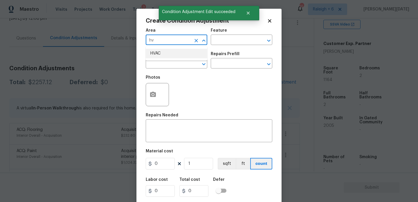
click at [155, 51] on li "HVAC" at bounding box center [177, 54] width 62 height 10
type input "HVAC"
click at [156, 59] on div "Issue" at bounding box center [177, 56] width 62 height 8
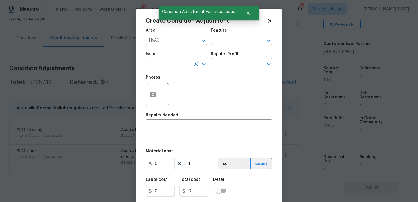
click at [160, 63] on input "text" at bounding box center [168, 64] width 45 height 9
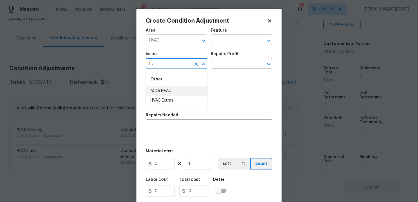
click at [165, 89] on li "ACQ: HVAC" at bounding box center [177, 91] width 62 height 10
type input "ACQ: HVAC"
click at [208, 69] on div "Issue ACQ: HVAC ​ Repairs Prefill ​" at bounding box center [209, 61] width 127 height 24
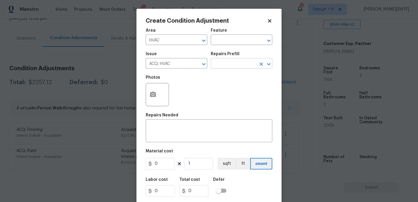
click at [228, 64] on input "text" at bounding box center [233, 64] width 45 height 9
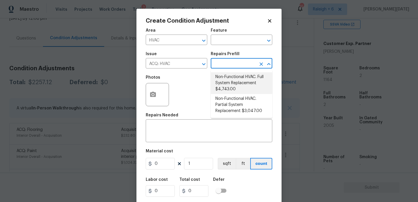
click at [231, 79] on li "Non-Functional HVAC. Full System Replacement $4,743.00" at bounding box center [242, 83] width 62 height 22
type input "Acquisition"
type textarea "Acquisition Scope: Full System Replacement"
type input "4743"
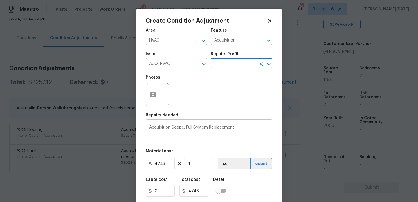
scroll to position [15, 0]
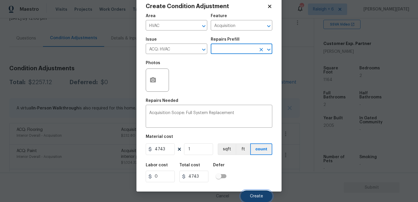
click at [254, 192] on button "Create" at bounding box center [257, 197] width 32 height 12
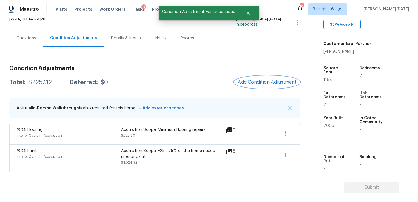
scroll to position [0, 0]
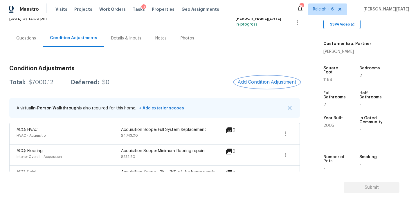
click at [255, 87] on button "Add Condition Adjustment" at bounding box center [268, 82] width 66 height 12
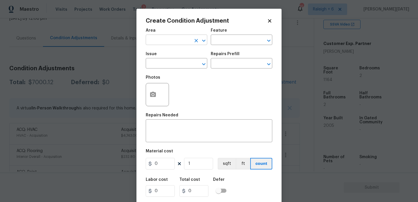
click at [161, 43] on input "text" at bounding box center [168, 40] width 45 height 9
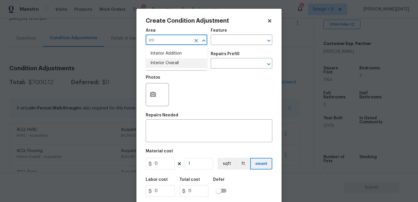
click at [171, 67] on li "Interior Overall" at bounding box center [177, 63] width 62 height 10
type input "Interior Overall"
click at [171, 67] on input "text" at bounding box center [168, 64] width 45 height 9
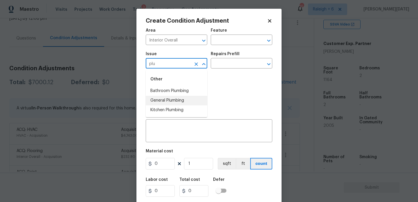
click at [184, 99] on li "General Plumbing" at bounding box center [177, 101] width 62 height 10
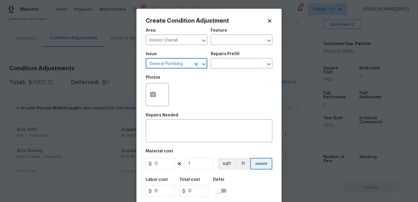
type input "General Plumbing"
click at [231, 57] on div "Repairs Prefill" at bounding box center [242, 56] width 62 height 8
click at [230, 66] on input "text" at bounding box center [233, 64] width 45 height 9
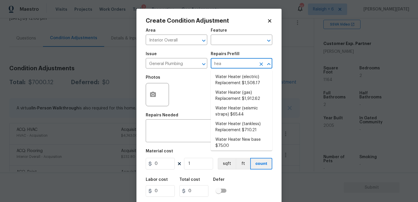
type input "heat"
click at [246, 85] on li "Water Heater (electric) Replacement $1,508.17" at bounding box center [242, 80] width 62 height 16
type input "Plumbing"
type textarea "Remove the existing electric water heater and install a new 40 gallon electric …"
type input "1508.17"
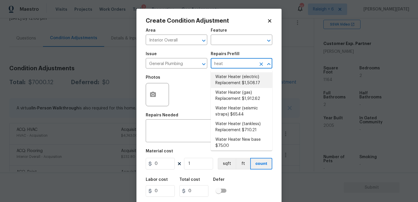
type input "1508.17"
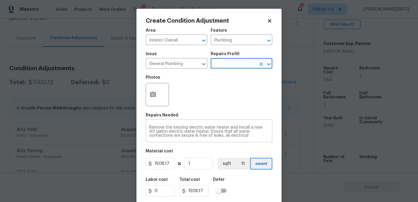
scroll to position [12, 0]
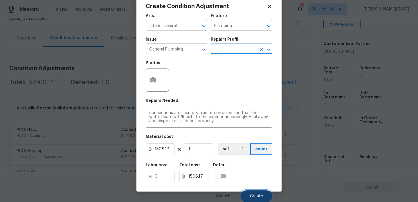
click at [258, 196] on span "Create" at bounding box center [256, 196] width 13 height 4
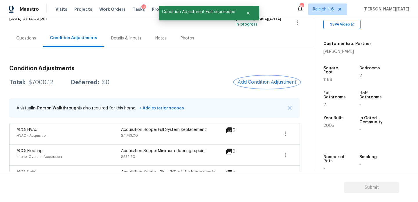
scroll to position [0, 0]
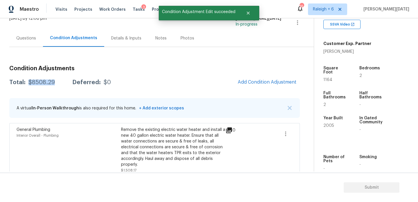
drag, startPoint x: 27, startPoint y: 83, endPoint x: 56, endPoint y: 83, distance: 28.8
click at [56, 83] on div "Total: $8508.29 Deferred: $0" at bounding box center [60, 83] width 102 height 6
copy div "$8508.29"
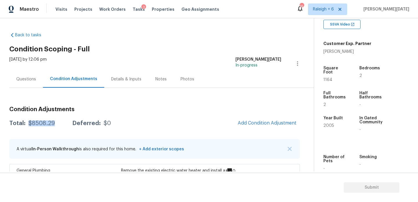
click at [31, 82] on div "Questions" at bounding box center [26, 79] width 20 height 6
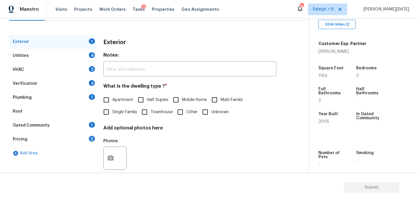
scroll to position [77, 0]
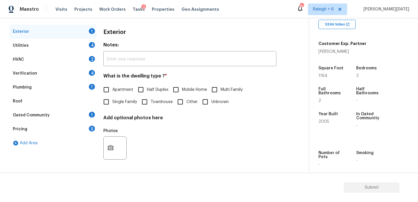
click at [110, 92] on input "Apartment" at bounding box center [106, 90] width 12 height 12
checkbox input "true"
click at [88, 45] on div "Utilities 4" at bounding box center [52, 46] width 87 height 14
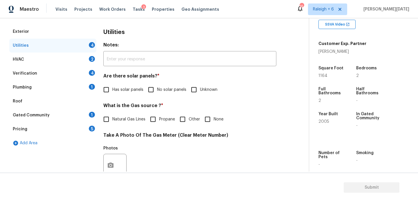
click at [150, 84] on input "No solar panels" at bounding box center [151, 90] width 12 height 12
checkbox input "true"
click at [200, 115] on div "Natural Gas Lines Propane Other None" at bounding box center [189, 120] width 173 height 12
click at [211, 119] on input "None" at bounding box center [208, 119] width 12 height 12
checkbox input "true"
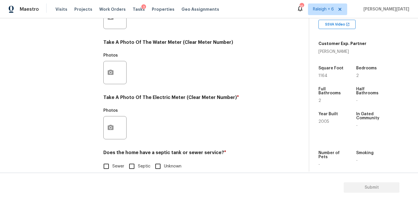
scroll to position [235, 0]
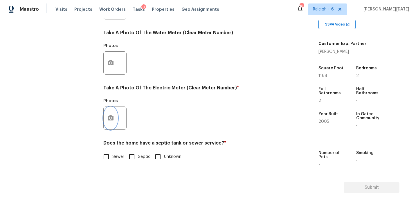
click at [109, 125] on button "button" at bounding box center [111, 118] width 14 height 23
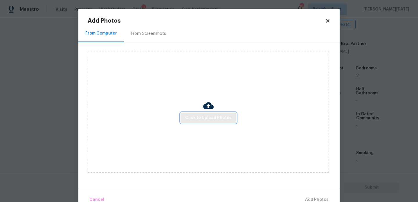
click at [200, 113] on button "Click to Upload Photos" at bounding box center [209, 118] width 56 height 11
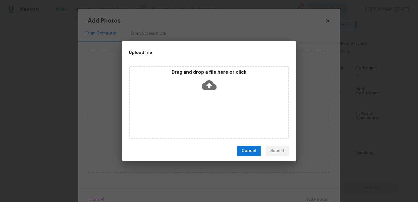
click at [200, 112] on div "Drag and drop a file here or click" at bounding box center [209, 102] width 160 height 73
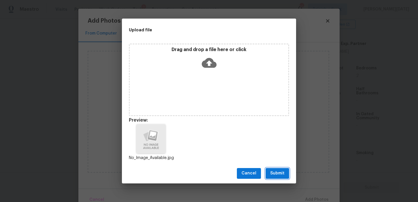
click at [276, 171] on span "Submit" at bounding box center [278, 173] width 14 height 7
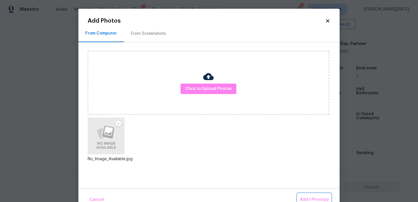
click at [307, 194] on button "Add 1 Photo(s)" at bounding box center [314, 200] width 33 height 12
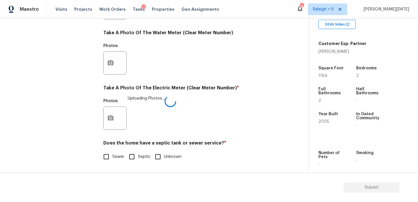
click at [117, 156] on span "Sewer" at bounding box center [118, 157] width 12 height 6
click at [112, 156] on input "Sewer" at bounding box center [106, 157] width 12 height 12
checkbox input "true"
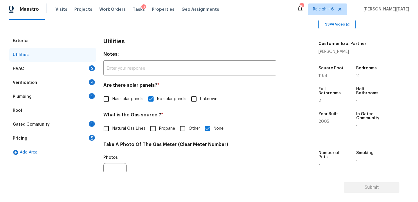
scroll to position [68, 0]
click at [90, 68] on div "2" at bounding box center [92, 69] width 6 height 6
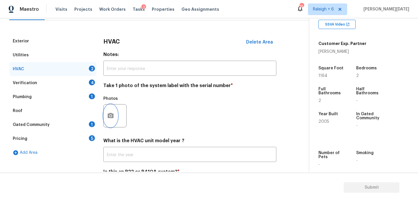
click at [108, 118] on icon "button" at bounding box center [110, 115] width 7 height 7
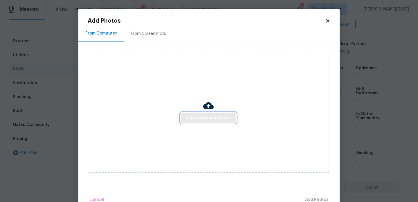
click at [196, 115] on span "Click to Upload Photos" at bounding box center [208, 118] width 46 height 7
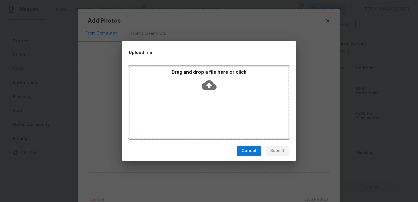
click at [196, 115] on div "Drag and drop a file here or click" at bounding box center [209, 102] width 160 height 73
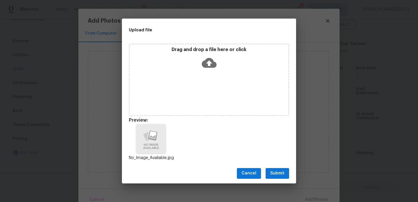
click at [286, 180] on div "Cancel Submit" at bounding box center [209, 174] width 174 height 20
click at [281, 174] on span "Submit" at bounding box center [278, 173] width 14 height 7
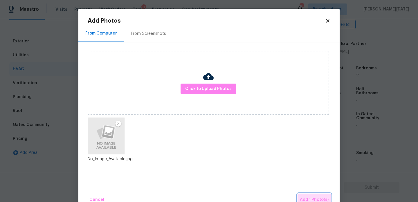
click at [312, 199] on span "Add 1 Photo(s)" at bounding box center [314, 199] width 29 height 7
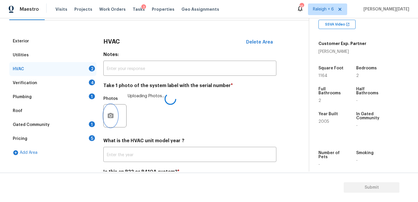
scroll to position [97, 0]
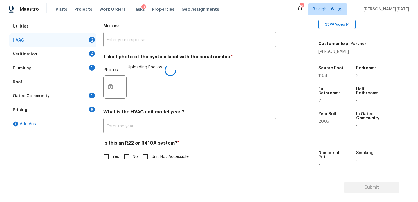
click at [141, 153] on input "Unit Not Accessible" at bounding box center [145, 157] width 12 height 12
checkbox input "true"
click at [127, 158] on input "No" at bounding box center [127, 158] width 12 height 12
checkbox input "true"
checkbox input "false"
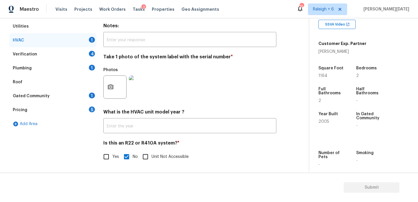
scroll to position [53, 0]
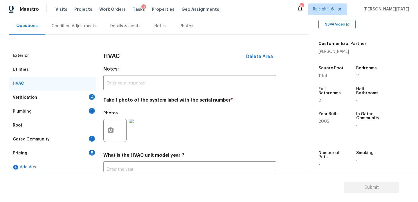
click at [79, 87] on div "HVAC" at bounding box center [52, 84] width 87 height 14
click at [80, 94] on div "Verification 4" at bounding box center [52, 98] width 87 height 14
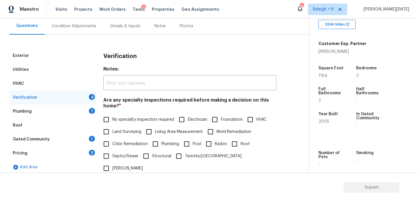
click at [104, 111] on h4 "Are any specialty inspections required before making a decision on this home? *" at bounding box center [189, 104] width 173 height 14
click at [106, 117] on input "No specialty inspection required" at bounding box center [106, 120] width 12 height 12
checkbox input "true"
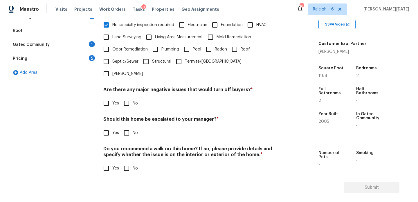
scroll to position [147, 0]
click at [132, 98] on input "No" at bounding box center [127, 104] width 12 height 12
checkbox input "true"
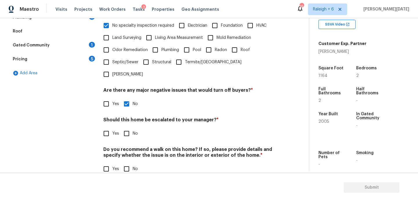
click at [136, 128] on label "No" at bounding box center [129, 134] width 17 height 12
click at [133, 128] on input "No" at bounding box center [127, 134] width 12 height 12
checkbox input "true"
click at [130, 147] on h4 "Do you recommend a walk on this home? If so, please provide details and specify…" at bounding box center [189, 154] width 173 height 14
click at [126, 163] on input "No" at bounding box center [127, 169] width 12 height 12
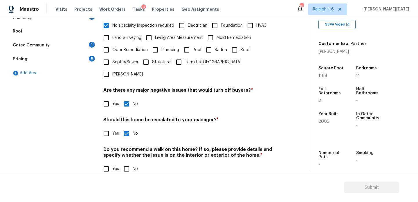
checkbox input "true"
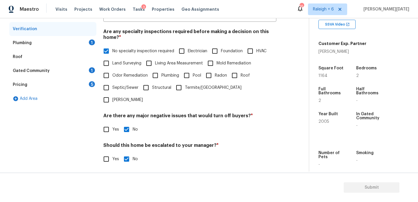
click at [92, 44] on div "1" at bounding box center [92, 43] width 6 height 6
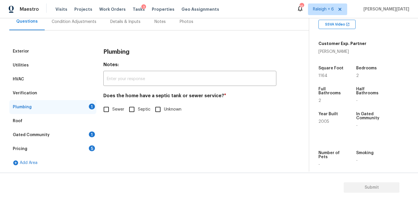
click at [105, 108] on input "Sewer" at bounding box center [106, 109] width 12 height 12
checkbox input "true"
click at [88, 134] on div "Gated Community 1" at bounding box center [52, 135] width 87 height 14
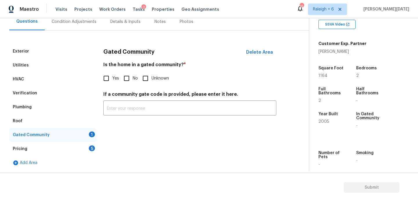
click at [123, 77] on input "No" at bounding box center [127, 78] width 12 height 12
checkbox input "true"
click at [92, 153] on div "Pricing 5" at bounding box center [52, 149] width 87 height 14
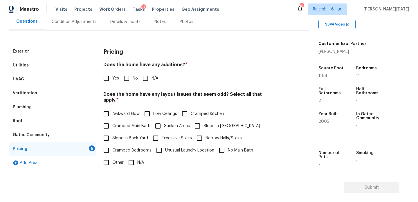
click at [122, 86] on div "Pricing Does the home have any additions? * Yes No N/A Does the home have any l…" at bounding box center [189, 154] width 173 height 220
click at [129, 82] on input "No" at bounding box center [127, 78] width 12 height 12
checkbox input "true"
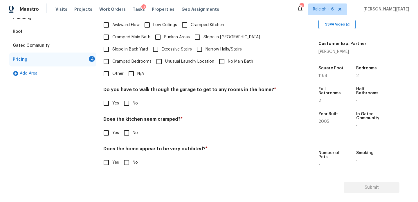
scroll to position [146, 0]
click at [134, 59] on span "Cramped Bedrooms" at bounding box center [131, 62] width 39 height 6
click at [112, 56] on input "Cramped Bedrooms" at bounding box center [106, 62] width 12 height 12
checkbox input "true"
click at [134, 69] on input "N/A" at bounding box center [131, 74] width 12 height 12
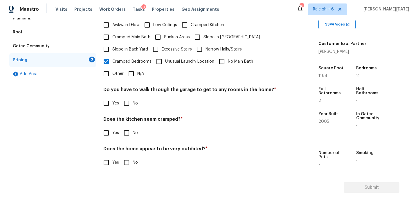
checkbox input "true"
click at [112, 59] on label "Cramped Bedrooms" at bounding box center [125, 62] width 51 height 12
click at [112, 59] on input "Cramped Bedrooms" at bounding box center [106, 62] width 12 height 12
checkbox input "false"
click at [130, 97] on input "No" at bounding box center [127, 103] width 12 height 12
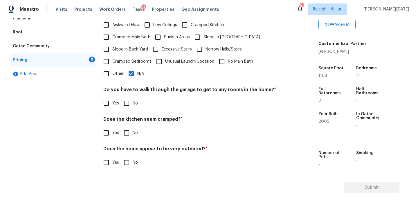
checkbox input "true"
click at [130, 130] on input "No" at bounding box center [127, 133] width 12 height 12
checkbox input "true"
click at [126, 157] on input "No" at bounding box center [127, 163] width 12 height 12
checkbox input "true"
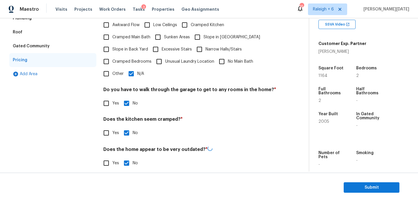
scroll to position [6, 0]
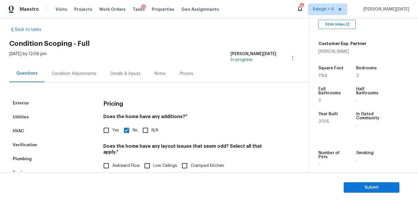
click at [85, 68] on div "Condition Adjustments" at bounding box center [74, 73] width 59 height 17
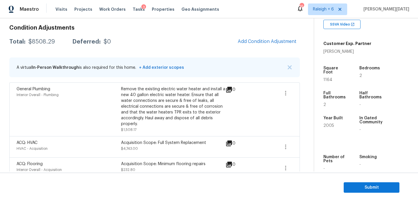
scroll to position [79, 0]
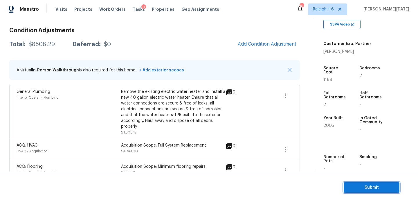
click at [359, 185] on span "Submit" at bounding box center [372, 187] width 46 height 7
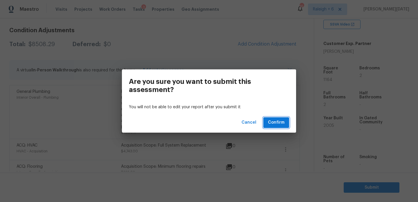
click at [284, 124] on span "Confirm" at bounding box center [276, 122] width 17 height 7
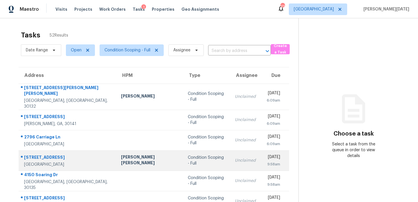
scroll to position [100, 0]
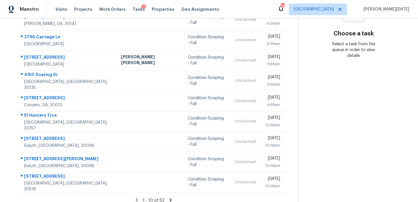
click at [168, 198] on icon at bounding box center [170, 200] width 5 height 5
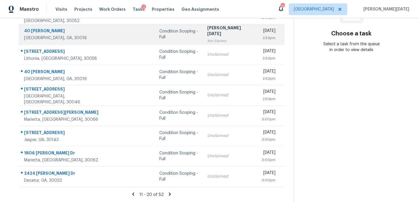
click at [261, 37] on div "2:53pm" at bounding box center [268, 38] width 15 height 6
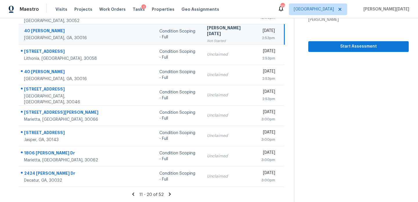
click at [260, 37] on div "2:53pm" at bounding box center [267, 38] width 15 height 6
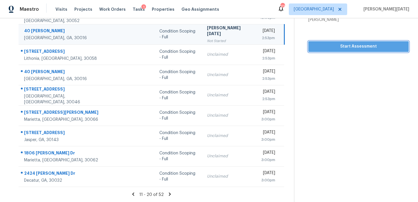
click at [320, 46] on span "Start Assessment" at bounding box center [358, 46] width 91 height 7
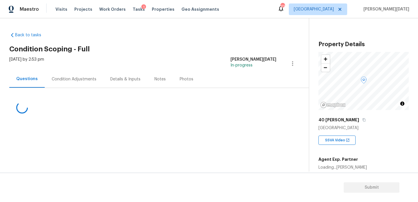
click at [72, 81] on div "Condition Adjustments" at bounding box center [74, 79] width 45 height 6
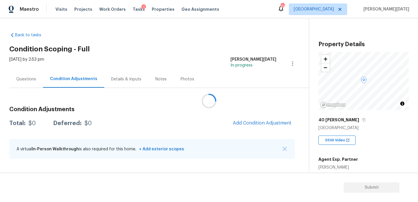
click at [263, 126] on div at bounding box center [209, 101] width 418 height 202
click at [254, 116] on div at bounding box center [209, 101] width 418 height 202
click at [243, 126] on div at bounding box center [209, 101] width 418 height 202
click at [264, 124] on span "Add Condition Adjustment" at bounding box center [262, 123] width 59 height 5
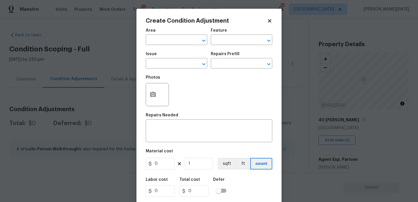
click at [264, 124] on div "x ​" at bounding box center [209, 132] width 127 height 22
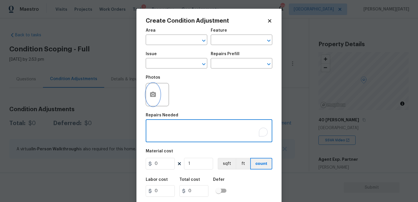
click at [158, 92] on button "button" at bounding box center [153, 94] width 14 height 23
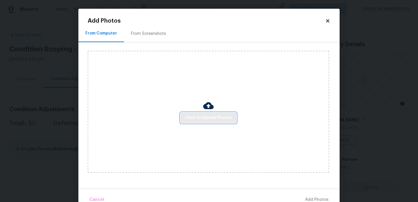
click at [200, 118] on span "Click to Upload Photos" at bounding box center [208, 118] width 46 height 7
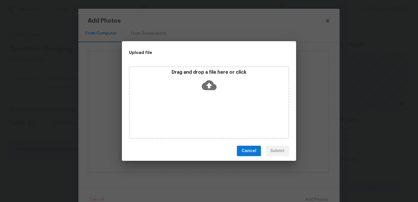
click at [200, 118] on div "Drag and drop a file here or click" at bounding box center [209, 102] width 160 height 73
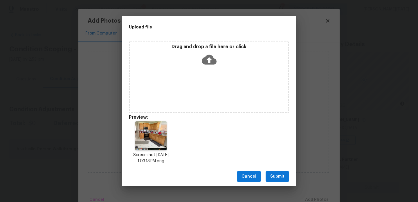
click at [271, 173] on span "Submit" at bounding box center [278, 176] width 14 height 7
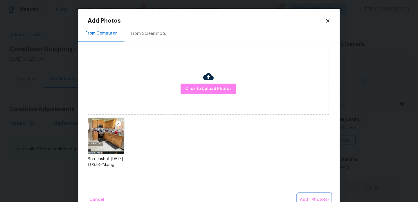
click at [309, 198] on span "Add 1 Photo(s)" at bounding box center [314, 199] width 29 height 7
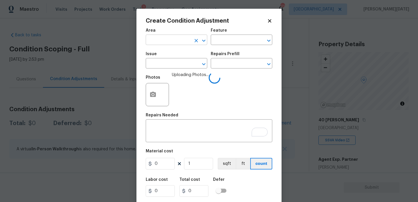
click at [175, 38] on input "text" at bounding box center [168, 40] width 45 height 9
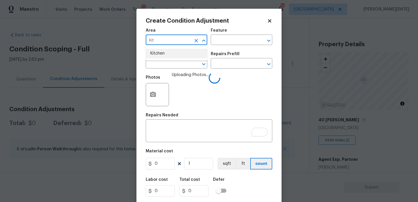
click at [175, 53] on li "Kitchen" at bounding box center [177, 54] width 62 height 10
type input "Kitchen"
click at [172, 60] on input "text" at bounding box center [168, 64] width 45 height 9
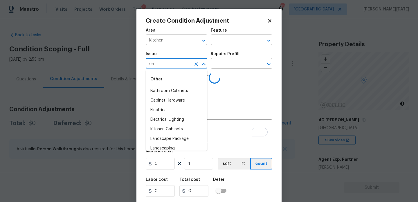
type input "cab"
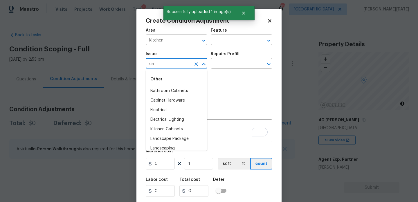
type input "cab"
click at [175, 108] on li "Kitchen Cabinets" at bounding box center [177, 110] width 62 height 10
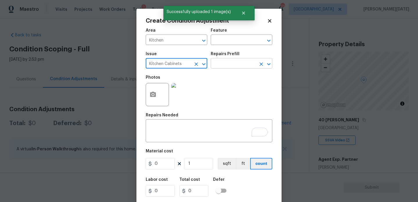
type input "Kitchen Cabinets"
click at [217, 65] on input "text" at bounding box center [233, 64] width 45 height 9
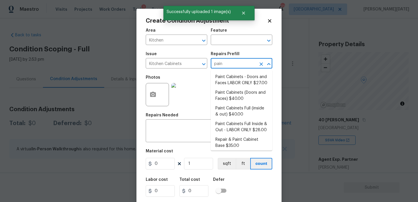
type input "paint"
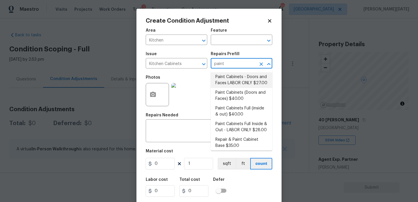
click at [227, 76] on li "Paint Cabinets - Doors and Faces LABOR ONLY $27.00" at bounding box center [242, 80] width 62 height 16
type input "Cabinets"
type textarea "Prep, sand, mask and apply 2 coats of paint to the kitchen cabinet doors and bo…"
type input "27"
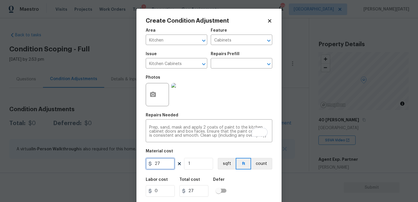
drag, startPoint x: 164, startPoint y: 164, endPoint x: 123, endPoint y: 164, distance: 41.3
click at [123, 164] on div "Create Condition Adjustment Area Kitchen ​ Feature Cabinets ​ Issue Kitchen Cab…" at bounding box center [209, 101] width 418 height 202
type input "1200"
click at [234, 106] on div "Photos" at bounding box center [209, 91] width 127 height 38
type input "1200"
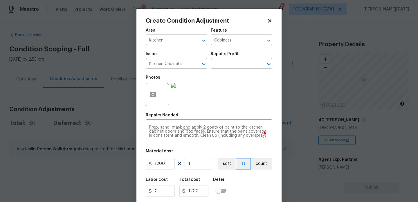
scroll to position [15, 0]
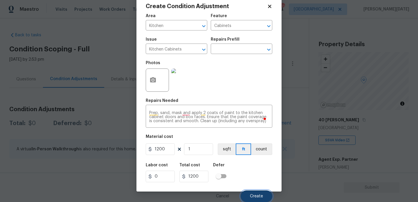
click at [259, 191] on button "Create" at bounding box center [257, 197] width 32 height 12
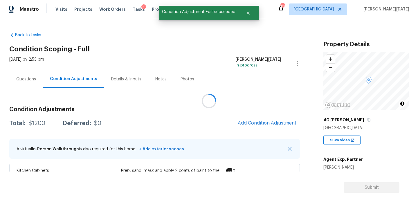
scroll to position [0, 0]
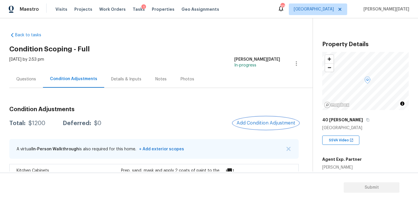
click at [252, 124] on span "Add Condition Adjustment" at bounding box center [266, 123] width 59 height 5
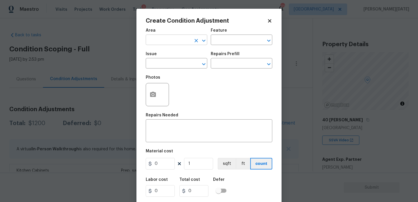
click at [157, 42] on input "text" at bounding box center [168, 40] width 45 height 9
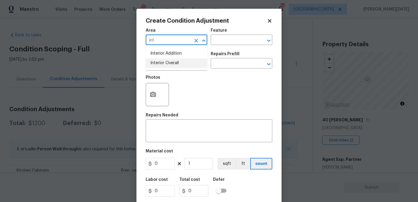
click at [165, 62] on li "Interior Overall" at bounding box center [177, 63] width 62 height 10
type input "Interior Overall"
click at [165, 62] on input "text" at bounding box center [168, 64] width 45 height 9
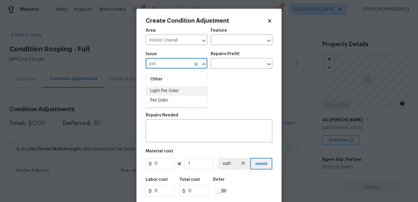
click at [170, 95] on li "Light Pet Odor" at bounding box center [177, 91] width 62 height 10
type input "Light Pet Odor"
click at [237, 56] on h5 "Repairs Prefill" at bounding box center [225, 54] width 29 height 4
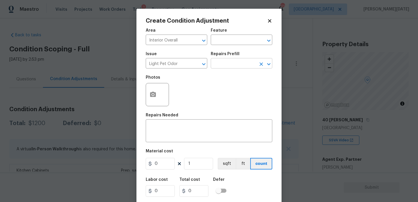
click at [236, 66] on input "text" at bounding box center [233, 64] width 45 height 9
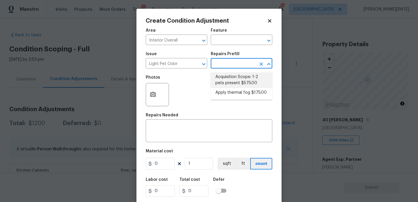
click at [236, 81] on li "Acquisition Scope: 1-2 pets present $575.00" at bounding box center [242, 80] width 62 height 16
type textarea "Acquisition Scope: 1-2 pets present"
type input "575"
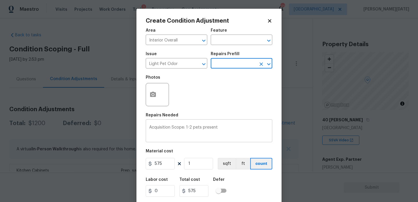
scroll to position [15, 0]
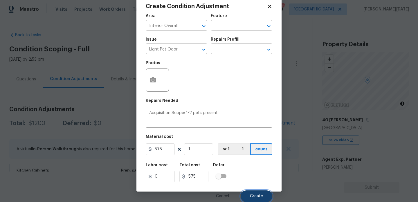
click at [254, 195] on span "Create" at bounding box center [256, 196] width 13 height 4
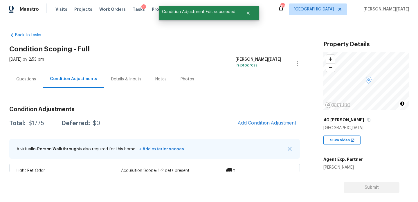
scroll to position [64, 0]
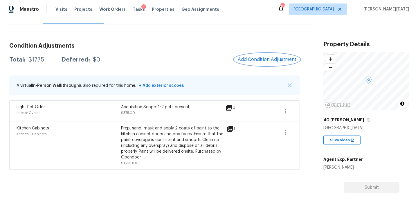
click at [262, 59] on span "Add Condition Adjustment" at bounding box center [267, 59] width 59 height 5
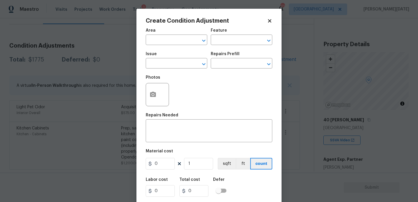
click at [145, 94] on div "Create Condition Adjustment Area ​ Feature ​ Issue ​ Repairs Prefill ​ Photos R…" at bounding box center [209, 108] width 145 height 198
click at [153, 98] on icon "button" at bounding box center [153, 94] width 7 height 7
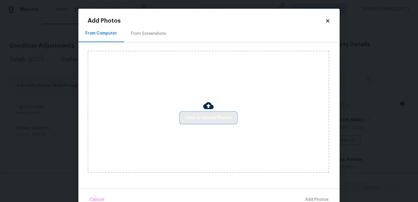
click at [205, 114] on button "Click to Upload Photos" at bounding box center [209, 118] width 56 height 11
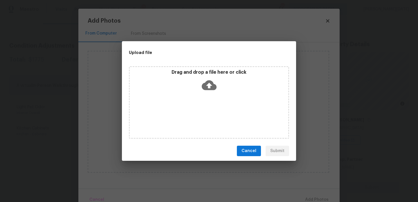
click at [205, 114] on div "Drag and drop a file here or click" at bounding box center [209, 102] width 160 height 73
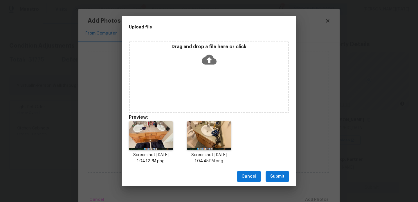
click at [266, 174] on div "Cancel Submit" at bounding box center [209, 177] width 174 height 20
click at [280, 179] on span "Submit" at bounding box center [278, 176] width 14 height 7
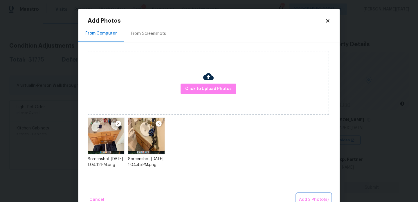
click at [308, 196] on button "Add 2 Photo(s)" at bounding box center [314, 200] width 34 height 12
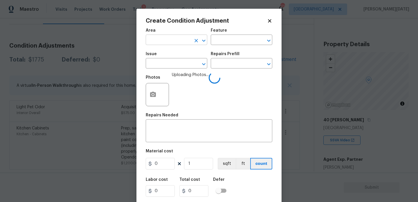
click at [161, 41] on input "text" at bounding box center [168, 40] width 45 height 9
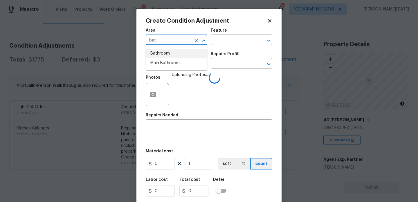
click at [164, 56] on li "Bathroom" at bounding box center [177, 54] width 62 height 10
type input "Bathroom"
click at [173, 62] on input "text" at bounding box center [168, 64] width 45 height 9
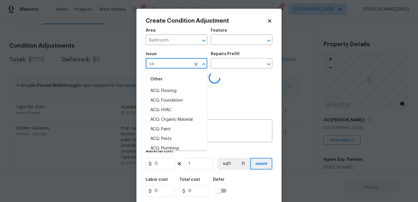
type input "cab"
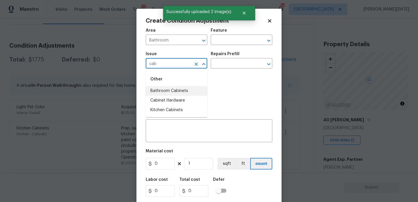
click at [171, 87] on li "Bathroom Cabinets" at bounding box center [177, 91] width 62 height 10
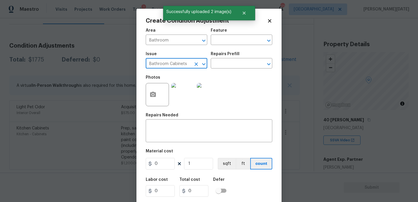
type input "Bathroom Cabinets"
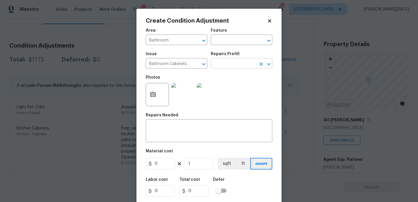
click at [235, 63] on input "text" at bounding box center [233, 64] width 45 height 9
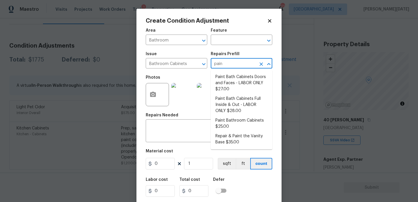
type input "paint"
click at [243, 89] on li "Paint Bath Cabinets Doors and Faces - LABOR ONLY $27.00" at bounding box center [242, 83] width 62 height 22
type input "Cabinets"
type textarea "Prep, sand, mask and apply 2 coats of paint to the bathroom cabinet doors and b…"
type input "27"
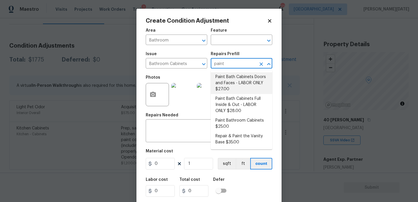
type input "27"
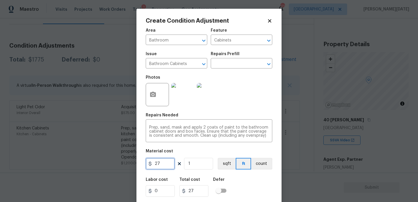
drag, startPoint x: 162, startPoint y: 169, endPoint x: 110, endPoint y: 169, distance: 52.6
click at [110, 169] on div "Create Condition Adjustment Area Bathroom ​ Feature Cabinets ​ Issue Bathroom C…" at bounding box center [209, 101] width 418 height 202
type input "1000"
click at [243, 96] on div "Photos" at bounding box center [209, 91] width 127 height 38
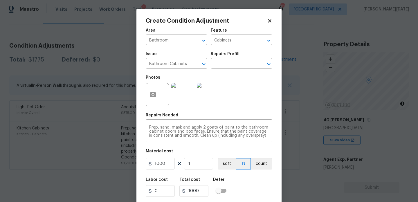
scroll to position [15, 0]
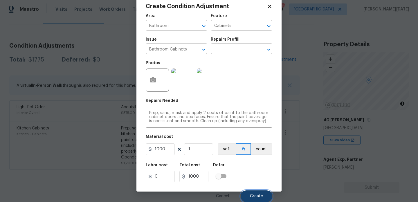
click at [251, 196] on span "Create" at bounding box center [256, 196] width 13 height 4
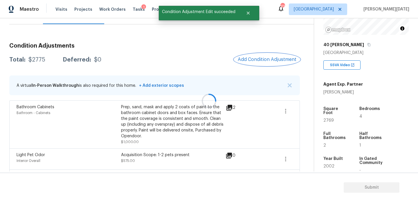
scroll to position [99, 0]
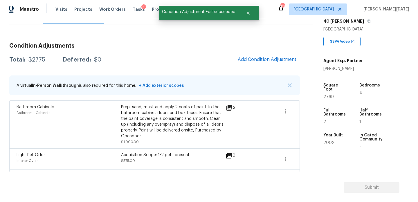
click at [330, 95] on span "2769" at bounding box center [329, 97] width 10 height 4
copy span "2769"
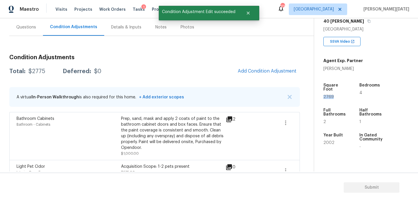
scroll to position [38, 0]
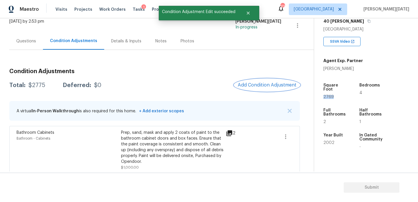
click at [266, 83] on span "Add Condition Adjustment" at bounding box center [267, 85] width 59 height 5
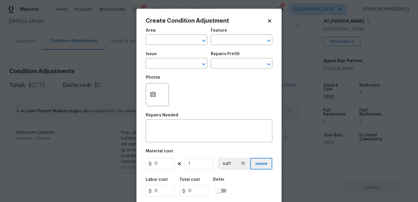
click at [170, 46] on span "Area ​" at bounding box center [177, 37] width 62 height 24
click at [157, 42] on input "text" at bounding box center [168, 40] width 45 height 9
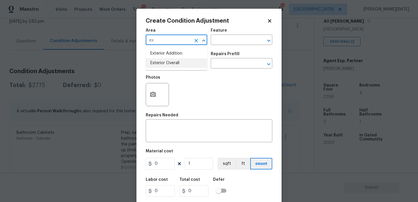
click at [162, 65] on li "Exterior Overall" at bounding box center [177, 63] width 62 height 10
type input "Exterior Overall"
click at [162, 65] on input "text" at bounding box center [168, 64] width 45 height 9
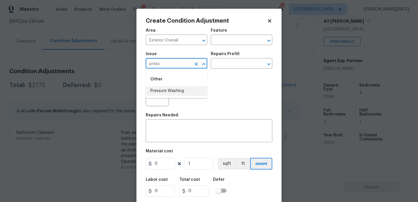
click at [170, 91] on li "Pressure Washing" at bounding box center [177, 91] width 62 height 10
type input "Pressure Washing"
click at [224, 67] on input "text" at bounding box center [233, 64] width 45 height 9
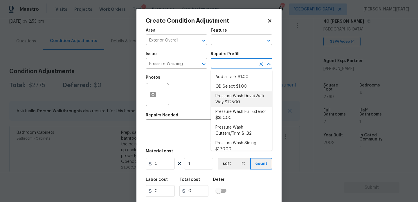
click at [231, 99] on li "Pressure Wash Drive/Walk Way $125.00" at bounding box center [242, 100] width 62 height 16
type input "Siding"
type textarea "Pressure wash the driveways/walkways as directed by the PM. Ensure that all deb…"
type input "125"
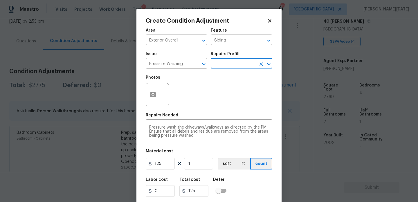
click at [230, 63] on input "text" at bounding box center [233, 64] width 45 height 9
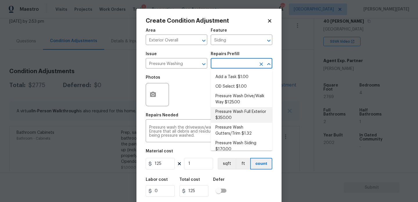
click at [231, 111] on li "Pressure Wash Full Exterior $350.00" at bounding box center [242, 115] width 62 height 16
type textarea "Pressure wash the House, Flatwork, Deck and Garage interior."
type input "350"
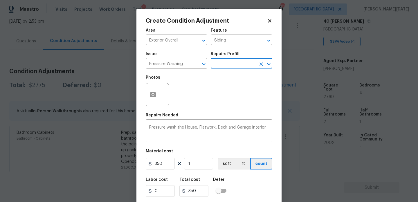
scroll to position [15, 0]
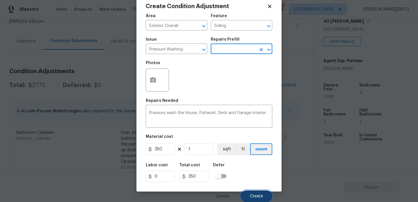
click at [245, 197] on button "Create" at bounding box center [257, 197] width 32 height 12
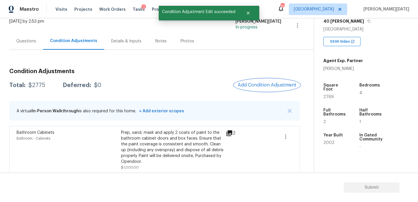
scroll to position [0, 0]
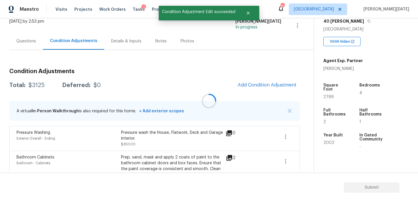
click at [265, 87] on div at bounding box center [209, 101] width 418 height 202
click at [249, 83] on div at bounding box center [209, 101] width 418 height 202
click at [249, 83] on span "Add Condition Adjustment" at bounding box center [267, 85] width 59 height 5
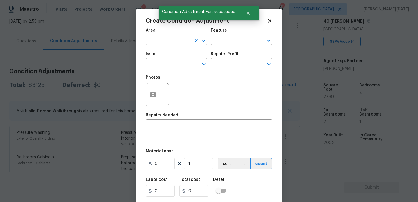
click at [160, 45] on input "text" at bounding box center [168, 40] width 45 height 9
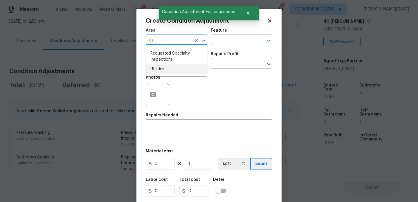
click at [164, 67] on li "Utilities" at bounding box center [177, 70] width 62 height 10
type input "Utilities"
click at [196, 41] on icon "Clear" at bounding box center [196, 40] width 3 height 3
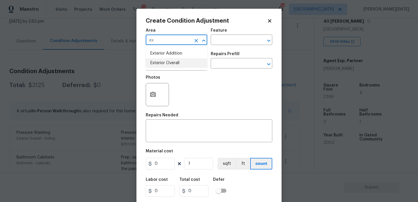
click at [176, 61] on li "Exterior Overall" at bounding box center [177, 63] width 62 height 10
type input "Exterior Overall"
click at [176, 61] on input "text" at bounding box center [168, 64] width 45 height 9
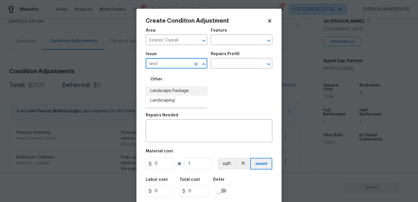
click at [178, 87] on li "Landscape Package" at bounding box center [177, 91] width 62 height 10
type input "Landscape Package"
click at [216, 74] on div "Photos" at bounding box center [209, 91] width 127 height 38
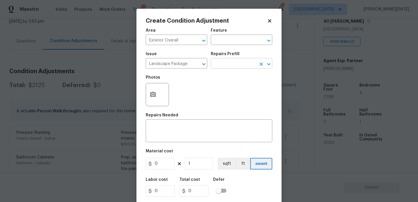
click at [229, 64] on input "text" at bounding box center [233, 64] width 45 height 9
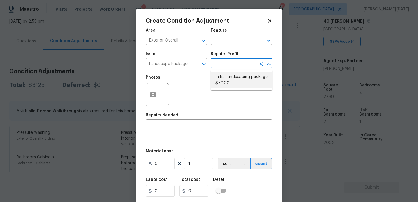
click at [231, 78] on li "Initial landscaping package $70.00" at bounding box center [242, 80] width 62 height 16
type input "Home Readiness Packages"
type textarea "Mowing of grass up to 6" in height. Mow, edge along driveways & sidewalks, trim…"
type input "70"
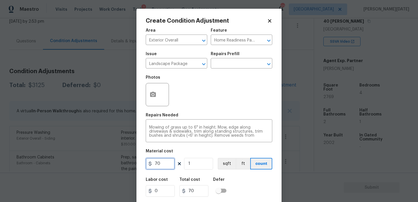
drag, startPoint x: 171, startPoint y: 161, endPoint x: 130, endPoint y: 165, distance: 40.3
click at [130, 165] on div "Create Condition Adjustment Area Exterior Overall ​ Feature Home Readiness Pack…" at bounding box center [209, 101] width 418 height 202
type input "300"
click at [155, 94] on icon "button" at bounding box center [153, 94] width 6 height 5
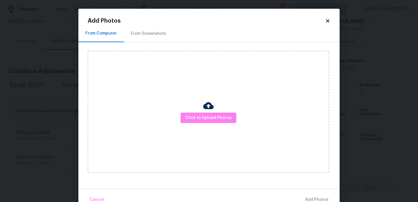
click at [156, 34] on div "From Screenshots" at bounding box center [148, 34] width 35 height 6
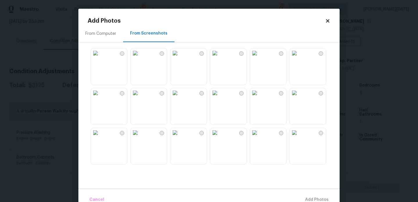
click at [180, 98] on img at bounding box center [175, 92] width 9 height 9
click at [220, 58] on img at bounding box center [214, 53] width 9 height 9
click at [260, 137] on img at bounding box center [254, 132] width 9 height 9
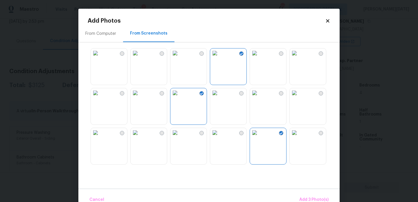
click at [314, 194] on div "Cancel Add 3 Photo(s)" at bounding box center [209, 197] width 262 height 17
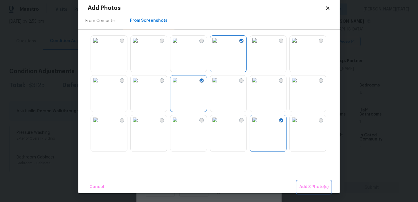
click at [316, 187] on span "Add 3 Photo(s)" at bounding box center [314, 187] width 29 height 7
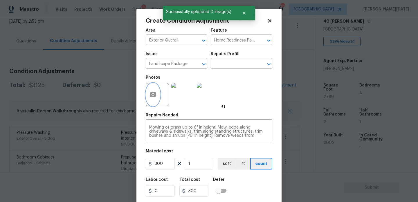
scroll to position [15, 0]
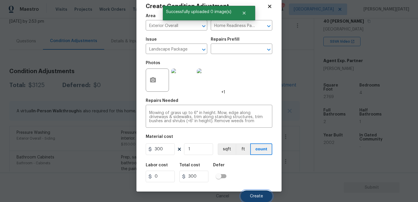
click at [251, 197] on span "Create" at bounding box center [256, 196] width 13 height 4
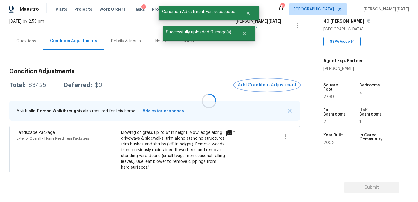
scroll to position [0, 0]
click at [266, 92] on div at bounding box center [209, 101] width 418 height 202
click at [271, 87] on div at bounding box center [209, 101] width 418 height 202
click at [263, 88] on button "Add Condition Adjustment" at bounding box center [268, 85] width 66 height 12
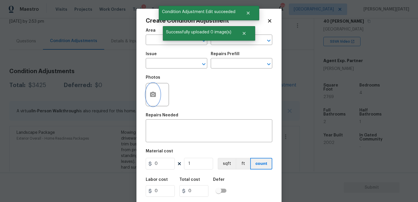
click at [153, 100] on button "button" at bounding box center [153, 94] width 14 height 23
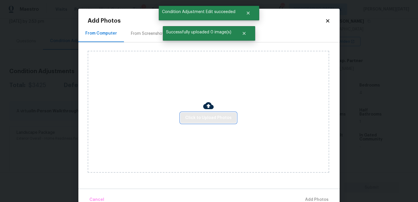
click at [188, 113] on button "Click to Upload Photos" at bounding box center [209, 118] width 56 height 11
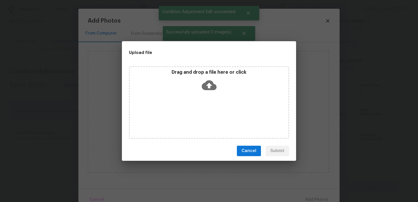
click at [188, 113] on div "Drag and drop a file here or click" at bounding box center [209, 102] width 160 height 73
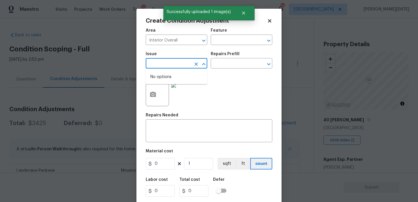
scroll to position [99, 0]
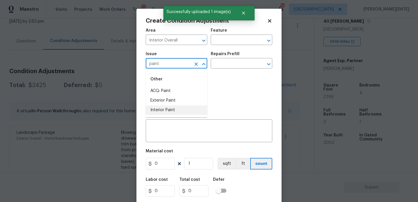
click at [187, 107] on li "Interior Paint" at bounding box center [177, 110] width 62 height 10
type input "Interior Paint"
click at [222, 64] on input "text" at bounding box center [233, 64] width 45 height 9
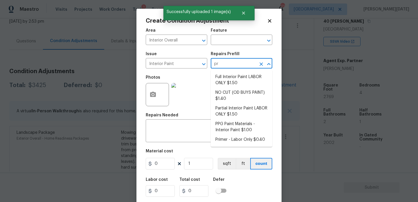
type input "pri"
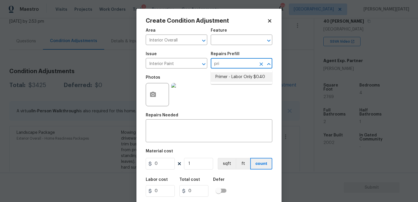
click at [246, 78] on li "Primer - Labor Only $0.40" at bounding box center [242, 77] width 62 height 10
type input "Overall Paint"
type input "0.4"
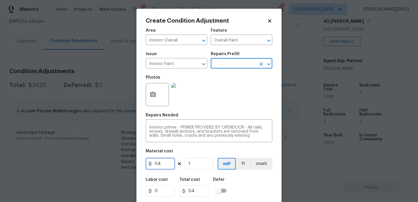
drag, startPoint x: 167, startPoint y: 165, endPoint x: 119, endPoint y: 161, distance: 48.9
click at [119, 161] on div "Create Condition Adjustment Area Interior Overall ​ Feature Overall Paint ​ Iss…" at bounding box center [209, 101] width 418 height 202
type input "200"
click at [241, 98] on div "Photos" at bounding box center [209, 91] width 127 height 38
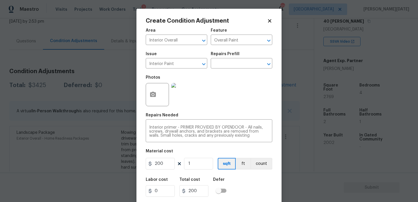
scroll to position [15, 0]
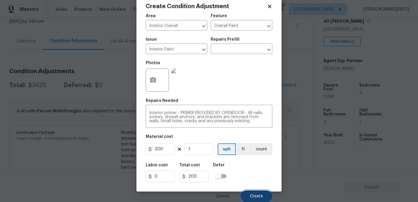
click at [253, 194] on button "Create" at bounding box center [257, 197] width 32 height 12
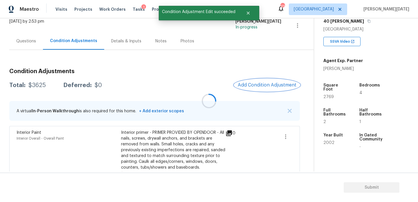
scroll to position [0, 0]
click at [273, 81] on button "Add Condition Adjustment" at bounding box center [268, 85] width 66 height 12
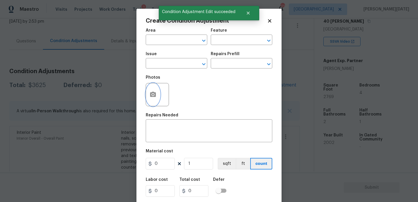
click at [150, 97] on icon "button" at bounding box center [153, 94] width 7 height 7
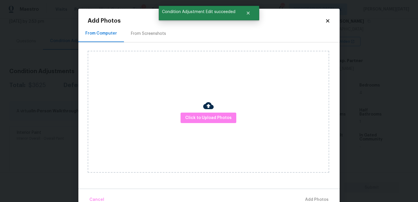
click at [158, 33] on div "From Screenshots" at bounding box center [148, 34] width 35 height 6
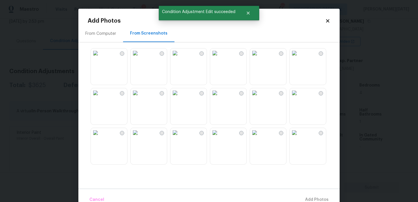
click at [180, 58] on img at bounding box center [175, 53] width 9 height 9
click at [140, 58] on img at bounding box center [135, 53] width 9 height 9
click at [140, 98] on img at bounding box center [135, 92] width 9 height 9
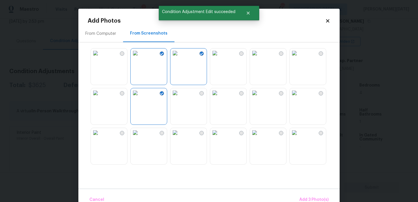
click at [220, 92] on img at bounding box center [214, 92] width 9 height 9
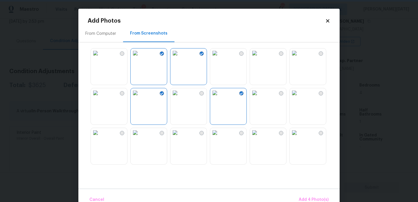
scroll to position [145, 0]
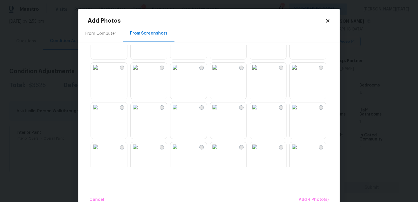
click at [260, 112] on img at bounding box center [254, 107] width 9 height 9
click at [140, 33] on img at bounding box center [135, 28] width 9 height 9
click at [180, 73] on img at bounding box center [175, 67] width 9 height 9
click at [220, 73] on img at bounding box center [214, 67] width 9 height 9
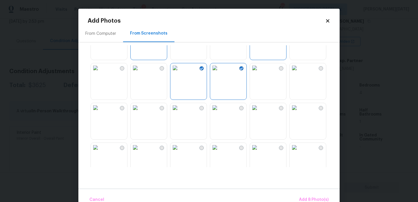
scroll to position [302, 0]
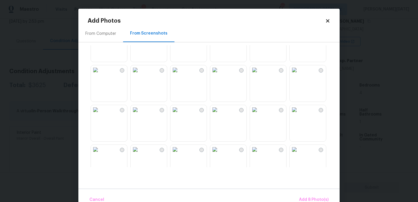
click at [260, 35] on img at bounding box center [254, 30] width 9 height 9
click at [220, 75] on img at bounding box center [214, 69] width 9 height 9
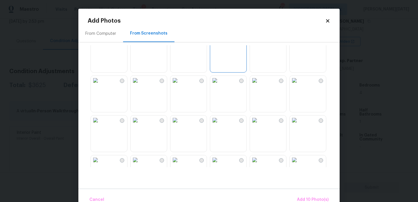
click at [180, 85] on img at bounding box center [175, 80] width 9 height 9
click at [220, 85] on img at bounding box center [214, 80] width 9 height 9
click at [299, 85] on img at bounding box center [294, 80] width 9 height 9
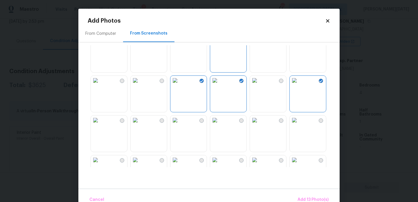
scroll to position [378, 0]
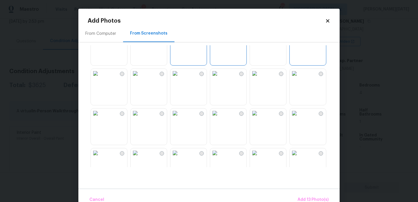
click at [260, 76] on img at bounding box center [254, 73] width 9 height 9
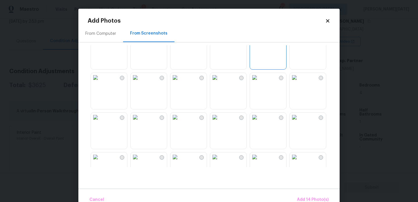
scroll to position [424, 0]
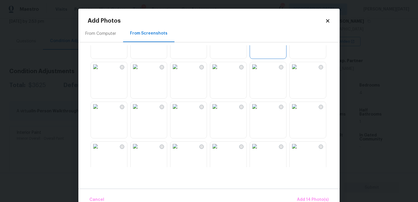
click at [180, 71] on img at bounding box center [175, 66] width 9 height 9
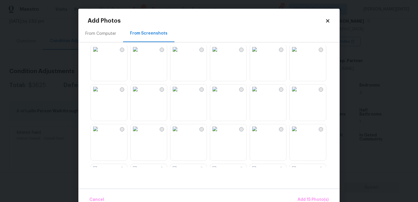
scroll to position [485, 0]
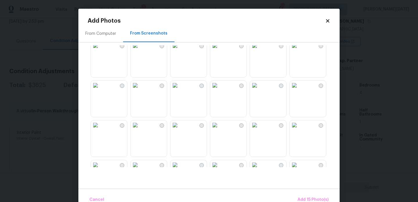
click at [100, 50] on img at bounding box center [95, 45] width 9 height 9
click at [100, 90] on img at bounding box center [95, 85] width 9 height 9
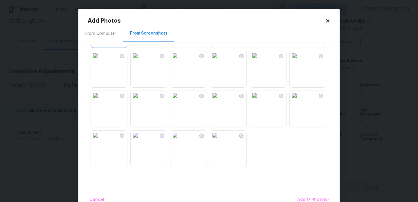
click at [140, 100] on img at bounding box center [135, 95] width 9 height 9
click at [299, 60] on img at bounding box center [294, 55] width 9 height 9
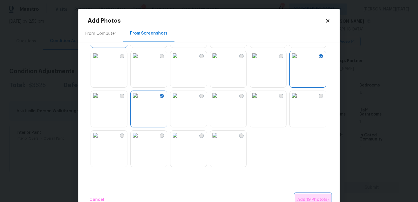
click at [310, 198] on span "Add 19 Photo(s)" at bounding box center [313, 199] width 31 height 7
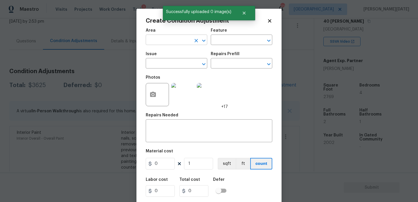
click at [158, 41] on input "text" at bounding box center [168, 40] width 45 height 9
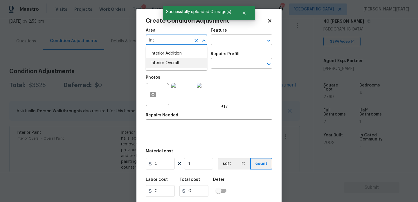
click at [165, 67] on li "Interior Overall" at bounding box center [177, 63] width 62 height 10
click at [165, 67] on input "text" at bounding box center [168, 64] width 45 height 9
type input "Interior Overall"
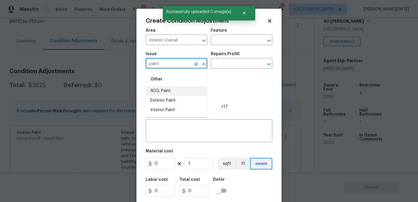
click at [164, 94] on li "ACQ: Paint" at bounding box center [177, 91] width 62 height 10
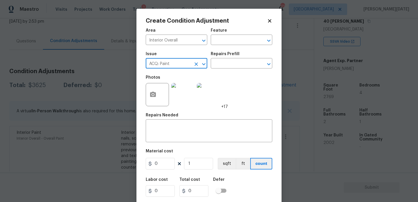
type input "ACQ: Paint"
click at [225, 72] on div "Issue ACQ: Paint ​ Repairs Prefill ​" at bounding box center [209, 61] width 127 height 24
click at [235, 67] on input "text" at bounding box center [233, 64] width 45 height 9
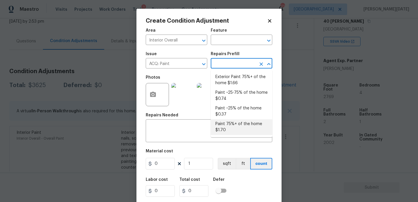
click at [235, 128] on li "Paint 75%+ of the home $1.70" at bounding box center [242, 127] width 62 height 16
type input "Acquisition"
type textarea "Acquisition Scope: 75%+ of the home will likely require interior paint"
type input "1.7"
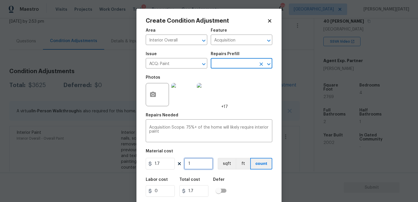
click at [199, 169] on input "1" at bounding box center [198, 164] width 29 height 12
type input "0"
paste input "2769"
type input "2769"
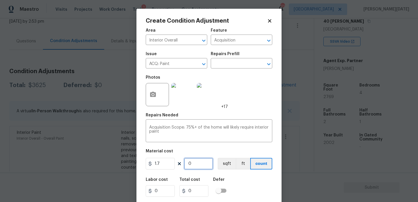
type input "4707.3"
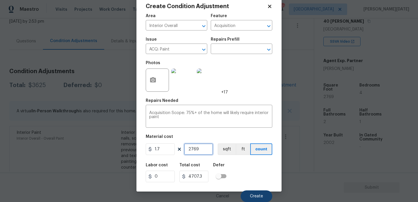
type input "2769"
click at [246, 196] on button "Create" at bounding box center [257, 197] width 32 height 12
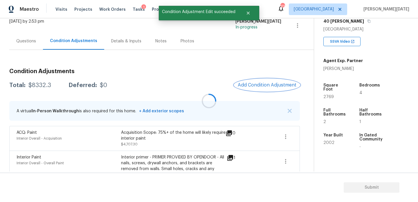
scroll to position [0, 0]
click at [249, 85] on span "Add Condition Adjustment" at bounding box center [267, 85] width 59 height 5
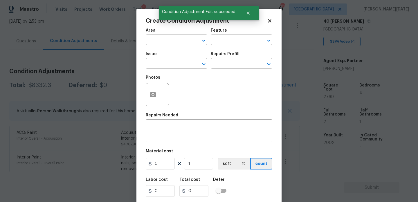
click at [249, 85] on div "Photos" at bounding box center [209, 91] width 127 height 38
click at [165, 43] on input "text" at bounding box center [168, 40] width 45 height 9
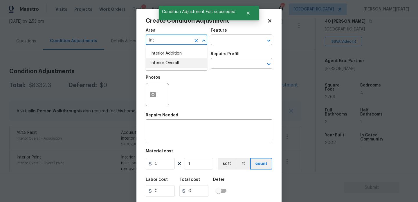
click at [168, 60] on li "Interior Overall" at bounding box center [177, 63] width 62 height 10
type input "Interior Overall"
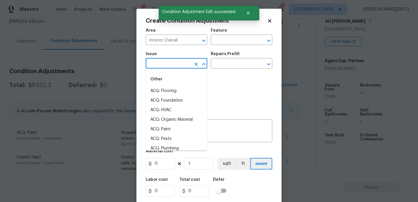
click at [168, 60] on input "text" at bounding box center [168, 64] width 45 height 9
click at [168, 111] on li "Flooring General" at bounding box center [177, 110] width 62 height 10
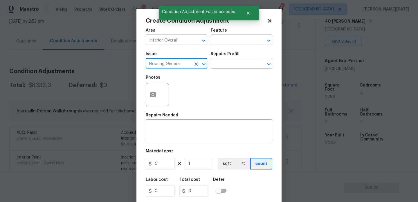
type input "Flooring General"
click at [154, 92] on icon "button" at bounding box center [153, 94] width 6 height 5
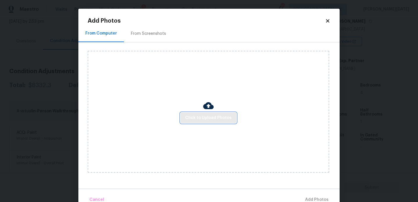
click at [202, 113] on button "Click to Upload Photos" at bounding box center [209, 118] width 56 height 11
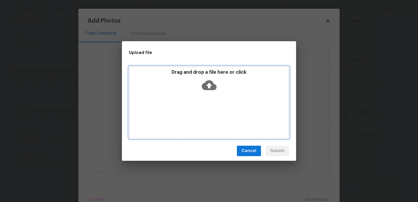
click at [202, 112] on div "Drag and drop a file here or click" at bounding box center [209, 102] width 160 height 73
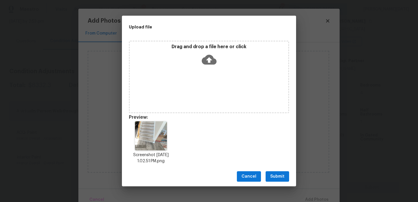
click at [276, 176] on span "Submit" at bounding box center [278, 176] width 14 height 7
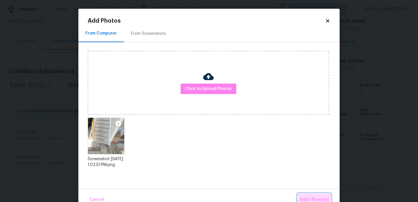
click at [307, 195] on button "Add 1 Photo(s)" at bounding box center [314, 200] width 33 height 12
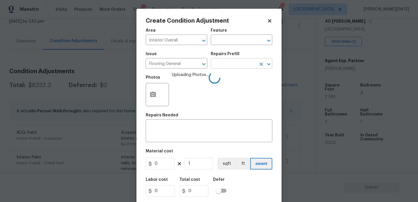
click at [229, 69] on input "text" at bounding box center [233, 64] width 45 height 9
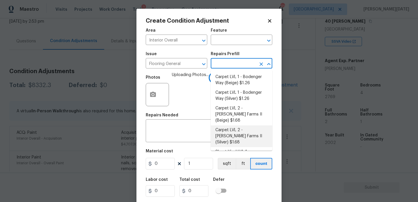
click at [237, 126] on li "Carpet LVL 2 - [PERSON_NAME] Farms II (Silver) $1.68" at bounding box center [242, 137] width 62 height 22
type input "Overall Flooring"
type textarea "Install new carpet ([PERSON_NAME] Farms II - 929 Thin Ice) at all previously ca…"
type input "1.68"
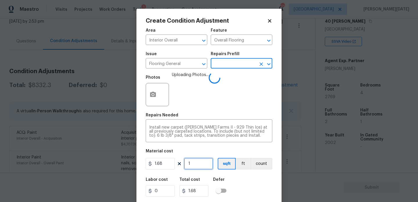
click at [201, 164] on input "1" at bounding box center [198, 164] width 29 height 12
type input "0"
type input "2"
type input "3.36"
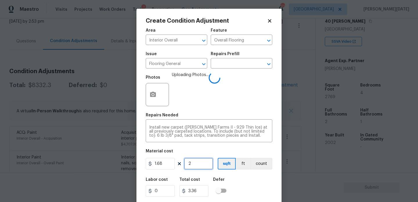
type input "20"
type input "33.6"
type input "200"
type input "336"
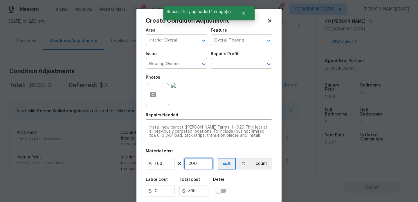
type input "20"
type input "33.6"
type input "2"
type input "3.36"
type input "0"
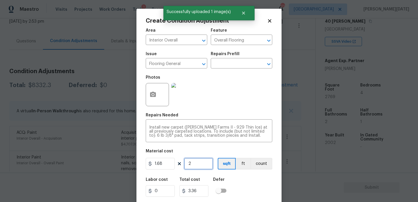
type input "0"
type input "3"
type input "5.04"
type input "35"
type input "58.8"
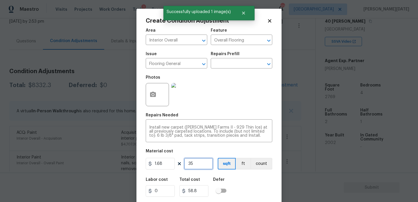
type input "350"
type input "588"
type input "35"
type input "58.8"
type input "3"
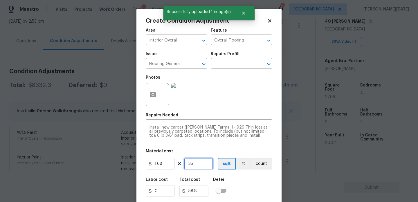
type input "5.04"
type input "0"
type input "4"
type input "6.72"
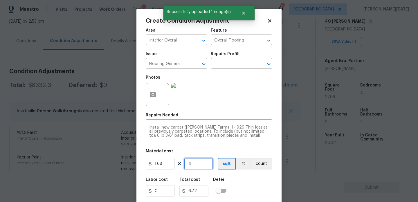
type input "40"
type input "67.2"
type input "400"
type input "672"
type input "400"
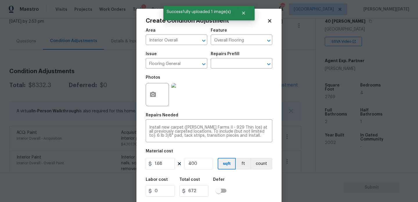
click at [260, 97] on div "Photos" at bounding box center [209, 91] width 127 height 38
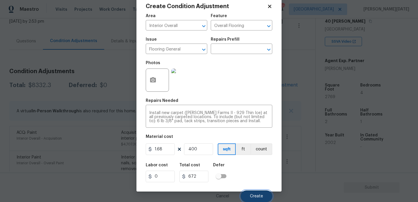
click at [251, 195] on span "Create" at bounding box center [256, 196] width 13 height 4
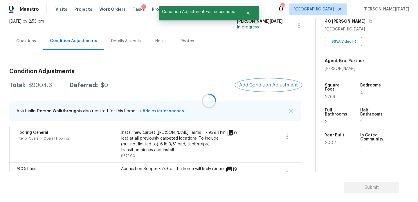
scroll to position [0, 0]
click at [253, 86] on span "Add Condition Adjustment" at bounding box center [268, 85] width 59 height 5
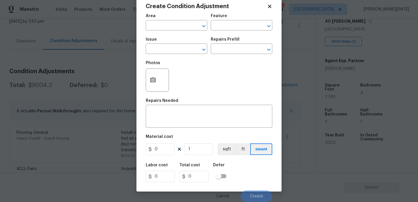
click at [114, 103] on body "Maestro Visits Projects Work Orders Tasks 1 Properties Geo Assignments 111 [GEO…" at bounding box center [209, 101] width 418 height 202
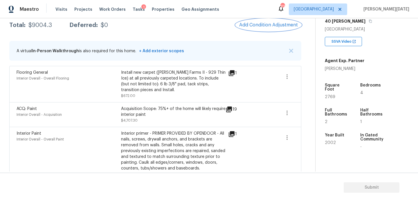
scroll to position [99, 0]
drag, startPoint x: 28, startPoint y: 24, endPoint x: 59, endPoint y: 24, distance: 31.1
click at [59, 24] on div "Total: $9004.3 Deferred: $0" at bounding box center [58, 25] width 99 height 6
copy div "$9004.3"
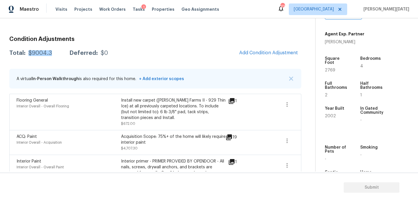
scroll to position [54, 0]
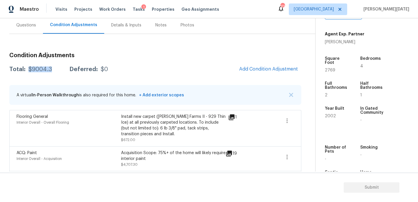
click at [32, 29] on div "Questions" at bounding box center [26, 25] width 34 height 17
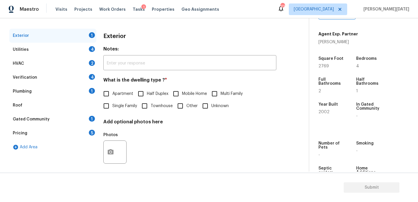
scroll to position [78, 0]
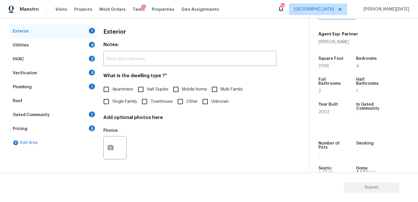
click at [112, 101] on span "Single Family" at bounding box center [124, 102] width 25 height 6
click at [112, 101] on input "Single Family" at bounding box center [106, 102] width 12 height 12
checkbox input "true"
click at [89, 41] on div "Utilities 4" at bounding box center [52, 45] width 87 height 14
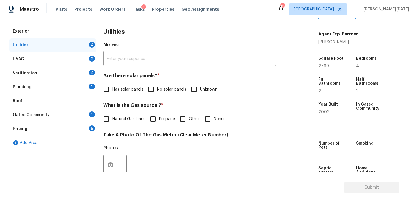
click at [154, 88] on input "No solar panels" at bounding box center [151, 89] width 12 height 12
checkbox input "true"
click at [120, 117] on span "Natural Gas Lines" at bounding box center [128, 120] width 33 height 6
click at [112, 116] on input "Natural Gas Lines" at bounding box center [106, 120] width 12 height 12
checkbox input "true"
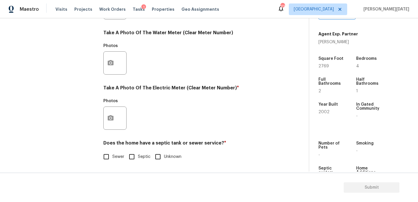
scroll to position [235, 0]
click at [109, 117] on icon "button" at bounding box center [111, 117] width 6 height 5
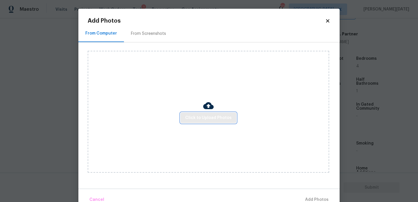
click at [201, 118] on span "Click to Upload Photos" at bounding box center [208, 118] width 46 height 7
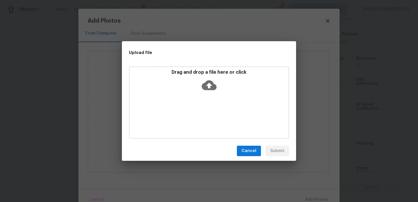
click at [201, 118] on div "Drag and drop a file here or click" at bounding box center [209, 102] width 160 height 73
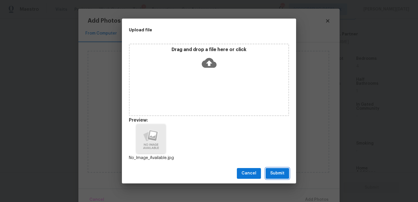
click at [281, 174] on span "Submit" at bounding box center [278, 173] width 14 height 7
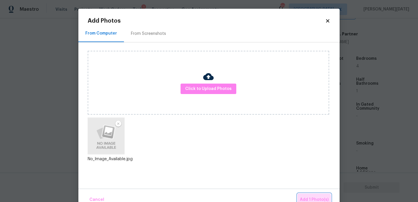
click at [312, 201] on span "Add 1 Photo(s)" at bounding box center [314, 199] width 29 height 7
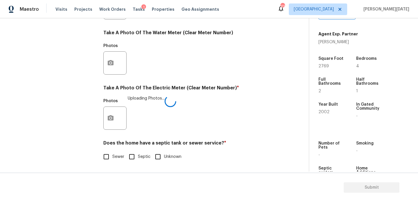
click at [115, 158] on span "Sewer" at bounding box center [118, 157] width 12 height 6
click at [112, 158] on input "Sewer" at bounding box center [106, 157] width 12 height 12
checkbox input "true"
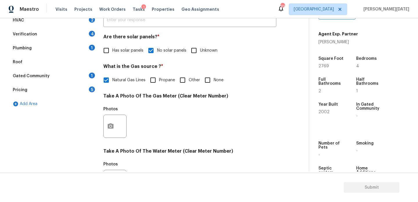
scroll to position [72, 0]
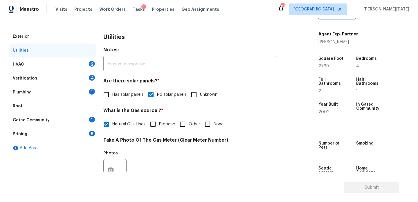
click at [89, 65] on div "2" at bounding box center [92, 64] width 6 height 6
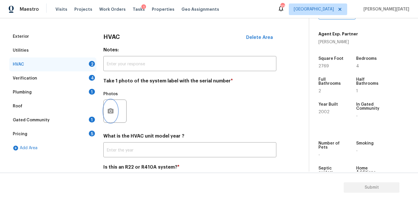
click at [109, 107] on button "button" at bounding box center [111, 111] width 14 height 23
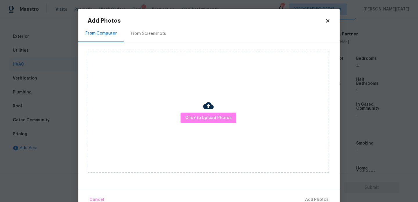
click at [203, 110] on img at bounding box center [208, 106] width 10 height 10
click at [206, 121] on span "Click to Upload Photos" at bounding box center [208, 118] width 46 height 7
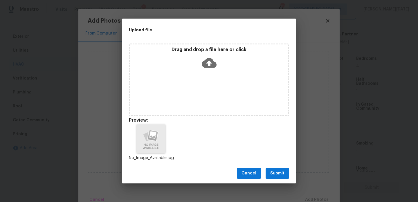
click at [273, 173] on span "Submit" at bounding box center [278, 173] width 14 height 7
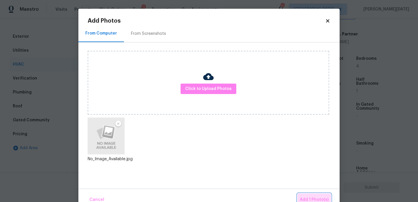
click at [314, 199] on span "Add 1 Photo(s)" at bounding box center [314, 199] width 29 height 7
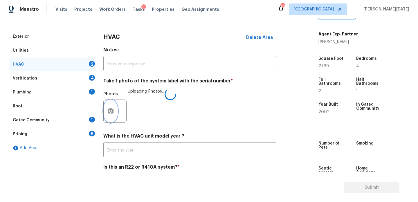
scroll to position [97, 0]
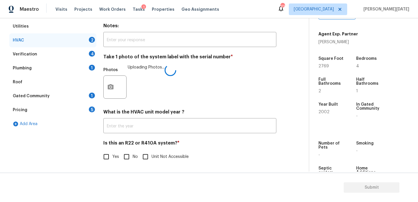
click at [127, 163] on input "No" at bounding box center [127, 157] width 12 height 12
checkbox input "true"
click at [90, 54] on div "4" at bounding box center [92, 54] width 6 height 6
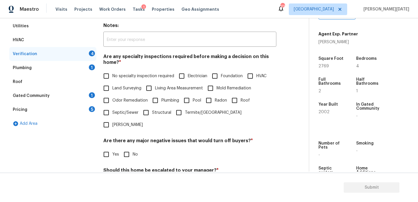
click at [110, 76] on input "No specialty inspection required" at bounding box center [106, 76] width 12 height 12
checkbox input "true"
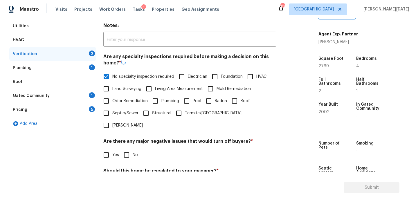
click at [130, 149] on input "No" at bounding box center [127, 155] width 12 height 12
checkbox input "true"
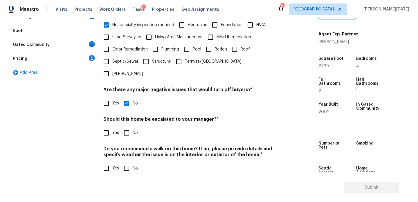
scroll to position [147, 0]
click at [109, 128] on input "Yes" at bounding box center [106, 134] width 12 height 12
checkbox input "true"
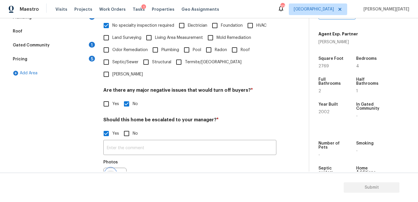
click at [110, 168] on button "button" at bounding box center [111, 179] width 14 height 23
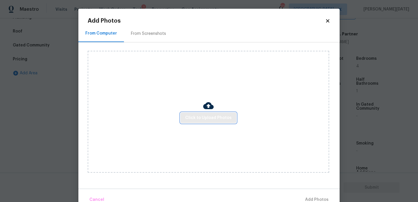
click at [204, 118] on span "Click to Upload Photos" at bounding box center [208, 118] width 46 height 7
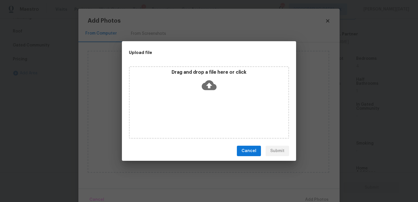
click at [204, 118] on div "Drag and drop a file here or click" at bounding box center [209, 102] width 160 height 73
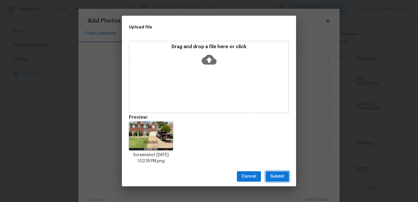
click at [285, 175] on button "Submit" at bounding box center [278, 176] width 24 height 11
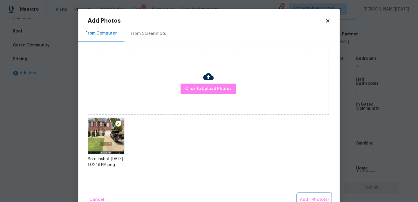
click at [314, 200] on span "Add 1 Photo(s)" at bounding box center [314, 199] width 29 height 7
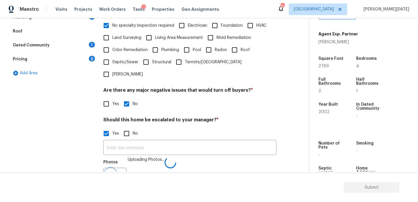
scroll to position [155, 0]
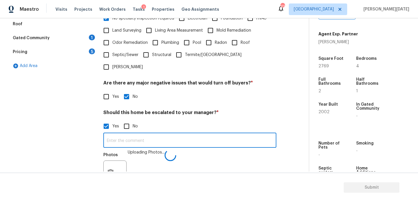
click at [133, 134] on input "text" at bounding box center [189, 141] width 173 height 14
type input "@0: 11 - minor cracks on the driveway"
click at [267, 80] on div "Are there any major negative issues that would turn off buyers? * Yes No" at bounding box center [189, 91] width 173 height 23
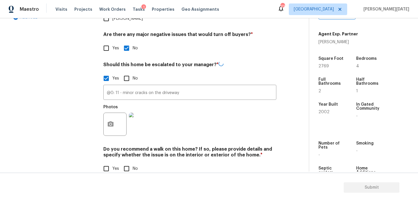
scroll to position [203, 0]
click at [130, 163] on input "No" at bounding box center [127, 169] width 12 height 12
checkbox input "true"
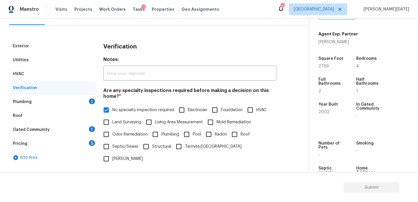
click at [83, 102] on div "Plumbing 1" at bounding box center [52, 102] width 87 height 14
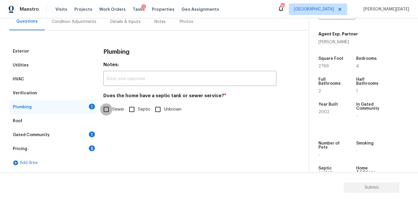
click at [108, 104] on input "Sewer" at bounding box center [106, 109] width 12 height 12
checkbox input "true"
click at [87, 138] on div "Gated Community 1" at bounding box center [52, 135] width 87 height 14
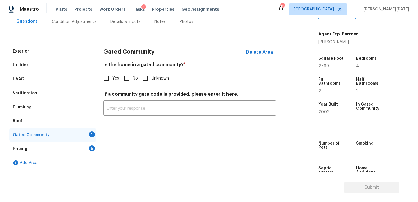
click at [128, 81] on input "No" at bounding box center [127, 78] width 12 height 12
checkbox input "true"
click at [85, 145] on div "Pricing 5" at bounding box center [52, 149] width 87 height 14
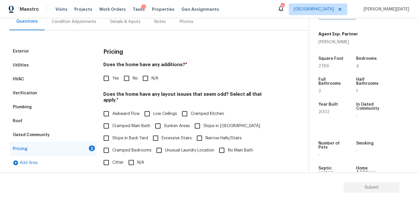
click at [128, 78] on input "No" at bounding box center [127, 78] width 12 height 12
checkbox input "true"
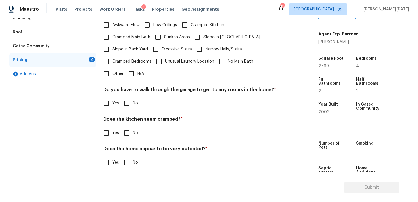
click at [127, 72] on input "N/A" at bounding box center [131, 74] width 12 height 12
click at [139, 73] on label "N/A" at bounding box center [134, 74] width 19 height 12
click at [137, 73] on input "N/A" at bounding box center [131, 74] width 12 height 12
checkbox input "false"
click at [119, 56] on label "Cramped Bedrooms" at bounding box center [125, 62] width 51 height 12
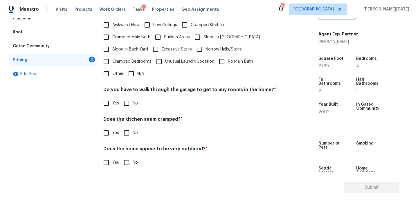
click at [112, 56] on input "Cramped Bedrooms" at bounding box center [106, 62] width 12 height 12
checkbox input "true"
click at [200, 33] on input "Slope in [GEOGRAPHIC_DATA]" at bounding box center [198, 37] width 12 height 12
checkbox input "true"
click at [115, 43] on label "Slope in Back Yard" at bounding box center [124, 49] width 48 height 12
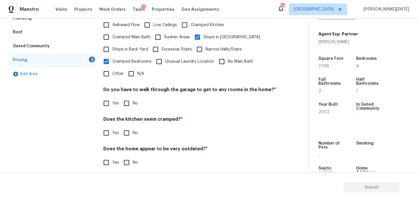
click at [112, 43] on input "Slope in Back Yard" at bounding box center [106, 49] width 12 height 12
checkbox input "true"
click at [118, 59] on span "Cramped Bedrooms" at bounding box center [131, 62] width 39 height 6
click at [112, 58] on input "Cramped Bedrooms" at bounding box center [106, 62] width 12 height 12
checkbox input "false"
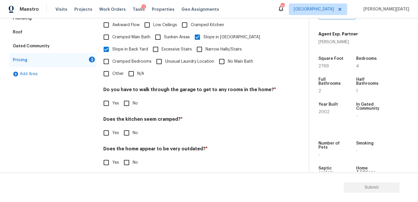
click at [128, 105] on div "Pricing Does the home have any additions? * Yes No N/A Does the home have any l…" at bounding box center [189, 66] width 173 height 220
click at [130, 98] on input "No" at bounding box center [127, 103] width 12 height 12
checkbox input "true"
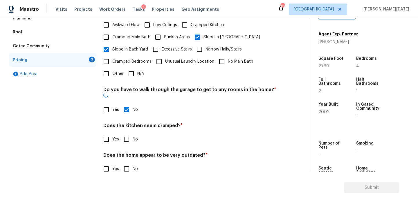
click at [127, 133] on input "No" at bounding box center [127, 139] width 12 height 12
checkbox input "true"
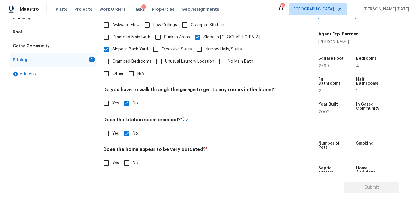
click at [127, 157] on input "No" at bounding box center [127, 163] width 12 height 12
checkbox input "true"
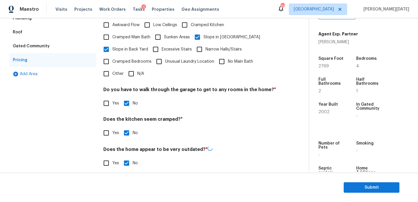
scroll to position [0, 0]
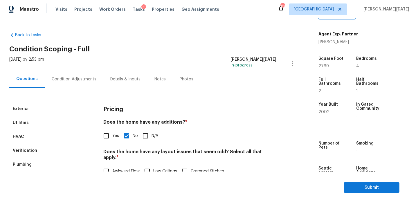
click at [76, 73] on div "Condition Adjustments" at bounding box center [74, 79] width 59 height 17
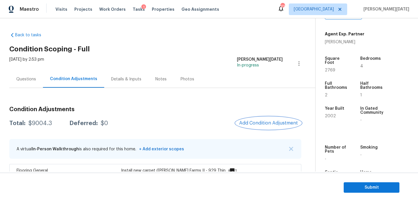
click at [270, 121] on span "Add Condition Adjustment" at bounding box center [268, 123] width 59 height 5
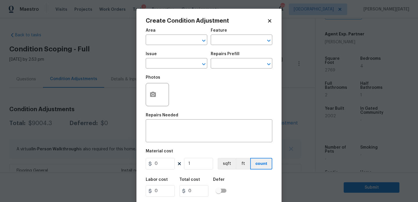
click at [144, 91] on div "Create Condition Adjustment Area ​ Feature ​ Issue ​ Repairs Prefill ​ Photos R…" at bounding box center [209, 108] width 145 height 198
click at [153, 95] on circle "button" at bounding box center [153, 95] width 2 height 2
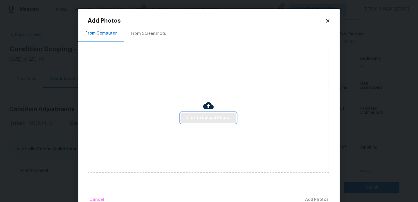
click at [200, 115] on span "Click to Upload Photos" at bounding box center [208, 118] width 46 height 7
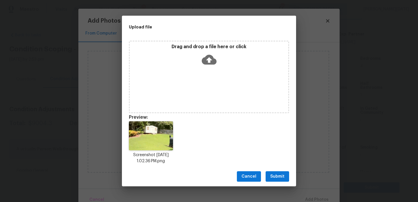
click at [278, 180] on span "Submit" at bounding box center [278, 176] width 14 height 7
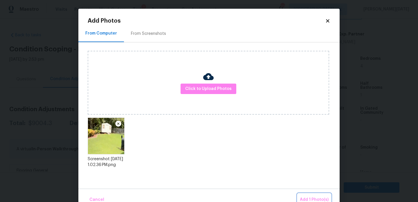
click at [305, 197] on span "Add 1 Photo(s)" at bounding box center [314, 199] width 29 height 7
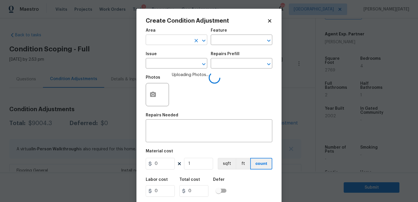
click at [154, 37] on input "text" at bounding box center [168, 40] width 45 height 9
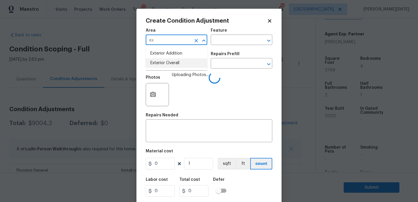
click at [164, 63] on li "Exterior Overall" at bounding box center [177, 63] width 62 height 10
type input "Exterior Overall"
click at [164, 63] on input "text" at bounding box center [168, 64] width 45 height 9
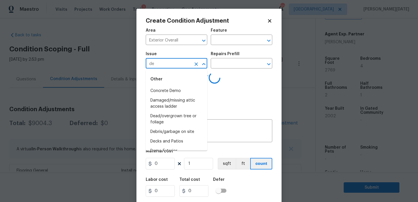
type input "deb"
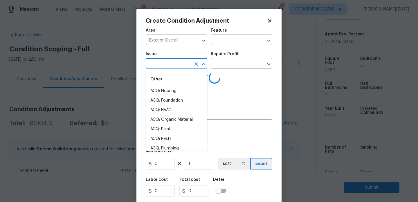
type input "m"
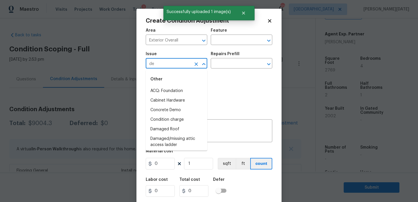
type input "dem"
type input "o"
click at [171, 98] on li "Demo Exterior" at bounding box center [177, 101] width 62 height 10
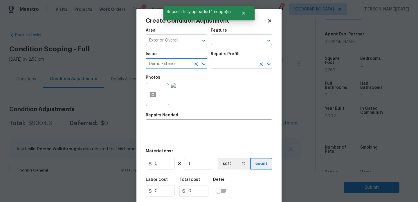
type input "Demo Exterior"
click at [233, 60] on input "text" at bounding box center [233, 64] width 45 height 9
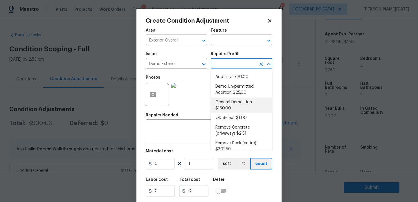
click at [235, 106] on li "General Demolition $150.00" at bounding box center [242, 106] width 62 height 16
type input "Demolition"
type textarea "Decks, sheds, above ground pools,"
type input "150"
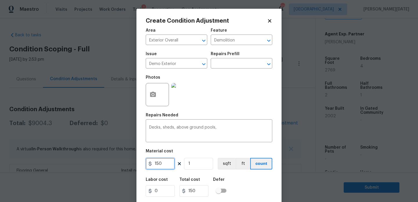
click at [169, 166] on input "150" at bounding box center [160, 164] width 29 height 12
type input "1200"
click at [273, 103] on div "Create Condition Adjustment Area Exterior Overall ​ Feature Demolition ​ Issue …" at bounding box center [209, 108] width 145 height 198
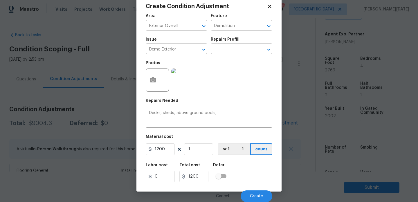
click at [261, 190] on div "Cancel Create" at bounding box center [209, 194] width 127 height 16
click at [254, 197] on span "Create" at bounding box center [256, 196] width 13 height 4
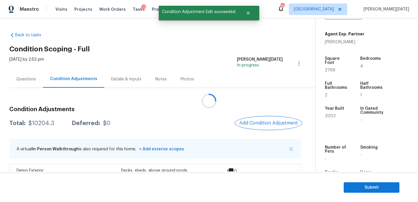
scroll to position [0, 0]
drag, startPoint x: 30, startPoint y: 124, endPoint x: 56, endPoint y: 124, distance: 26.2
click at [56, 124] on div "Total: $10204.3 Deferred: $0" at bounding box center [59, 124] width 101 height 6
copy div "10204.3"
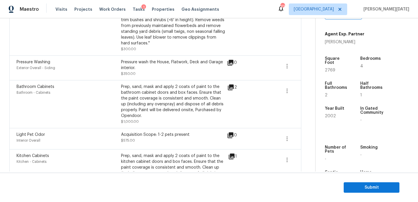
scroll to position [327, 0]
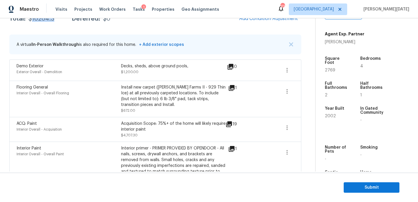
click at [229, 91] on div "1" at bounding box center [241, 99] width 27 height 29
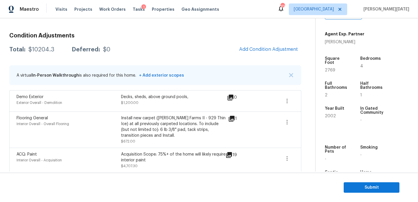
scroll to position [62, 0]
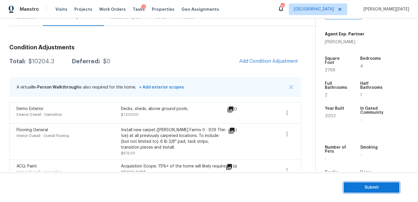
click at [351, 186] on span "Submit" at bounding box center [372, 187] width 46 height 7
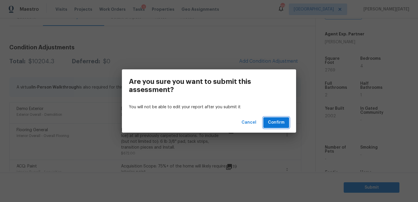
click at [277, 123] on span "Confirm" at bounding box center [276, 122] width 17 height 7
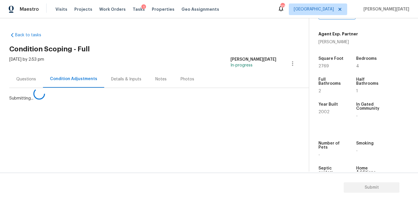
scroll to position [0, 0]
